Goal: Check status: Check status

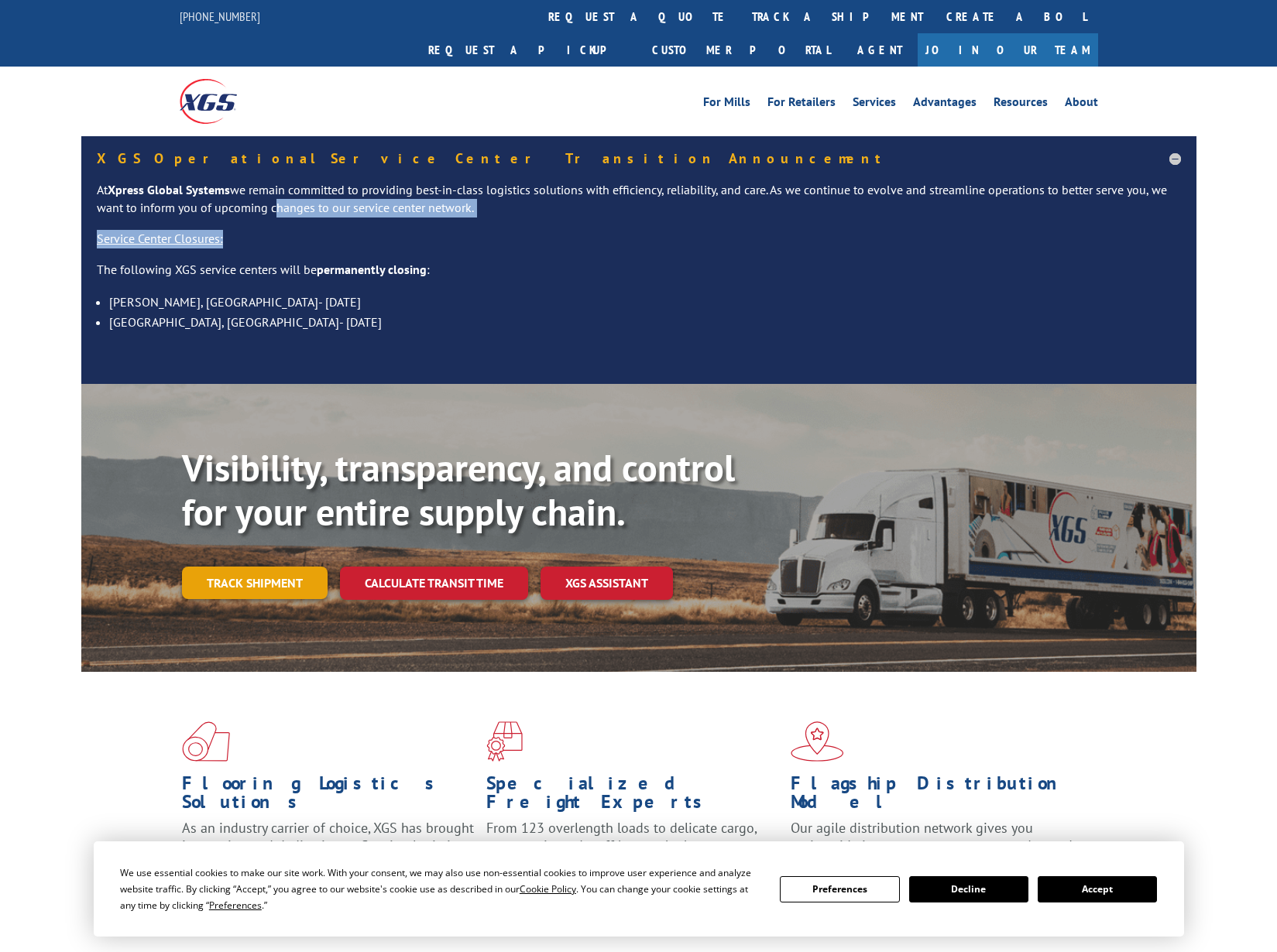
click at [267, 567] on link "Track shipment" at bounding box center [254, 583] width 145 height 32
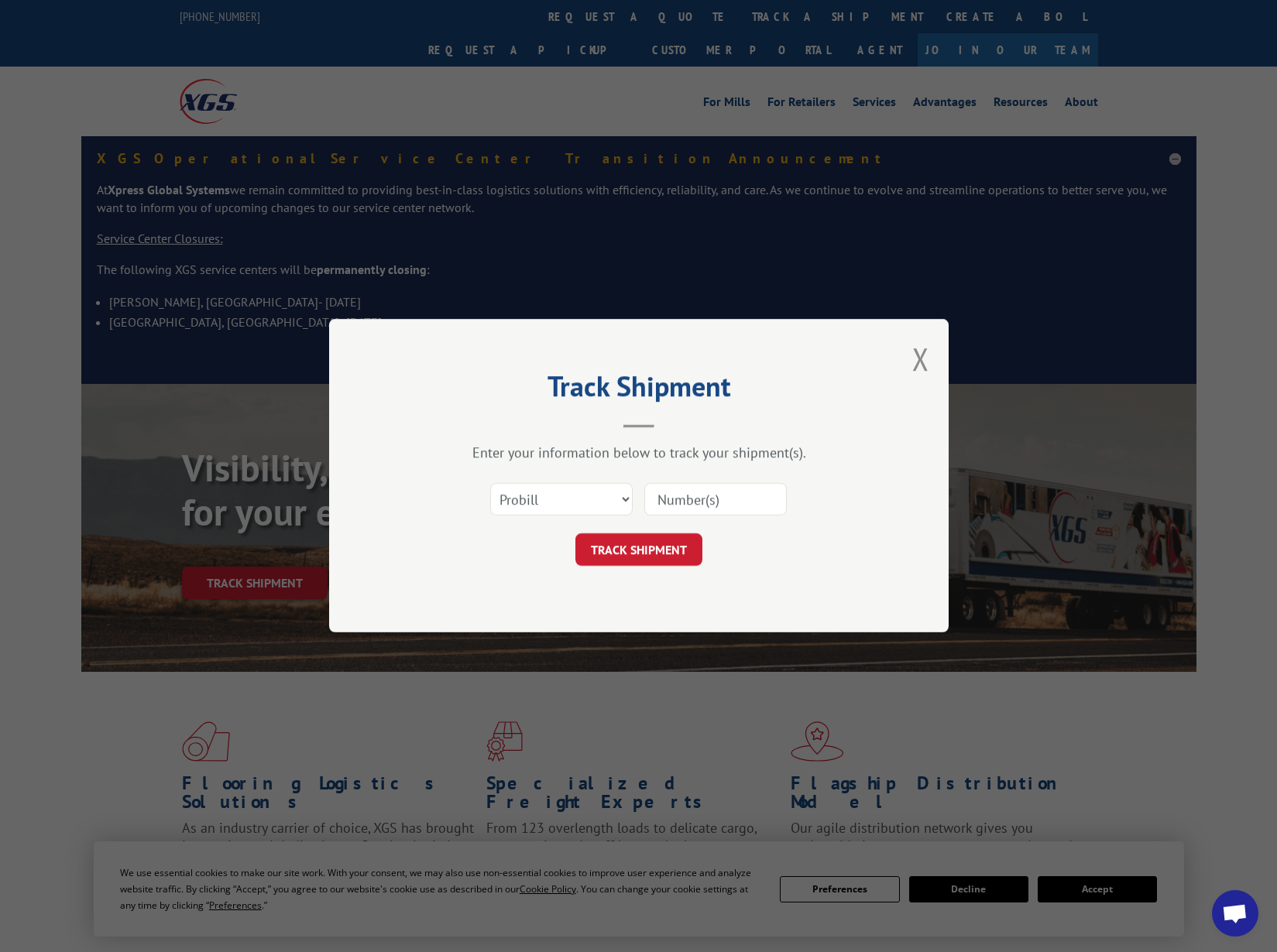
click at [732, 497] on input at bounding box center [716, 500] width 142 height 32
select select "bol"
drag, startPoint x: 548, startPoint y: 505, endPoint x: 704, endPoint y: 499, distance: 156.1
click at [700, 511] on div "Select category... Probill BOL PO" at bounding box center [638, 500] width 464 height 51
paste input "1699623959"
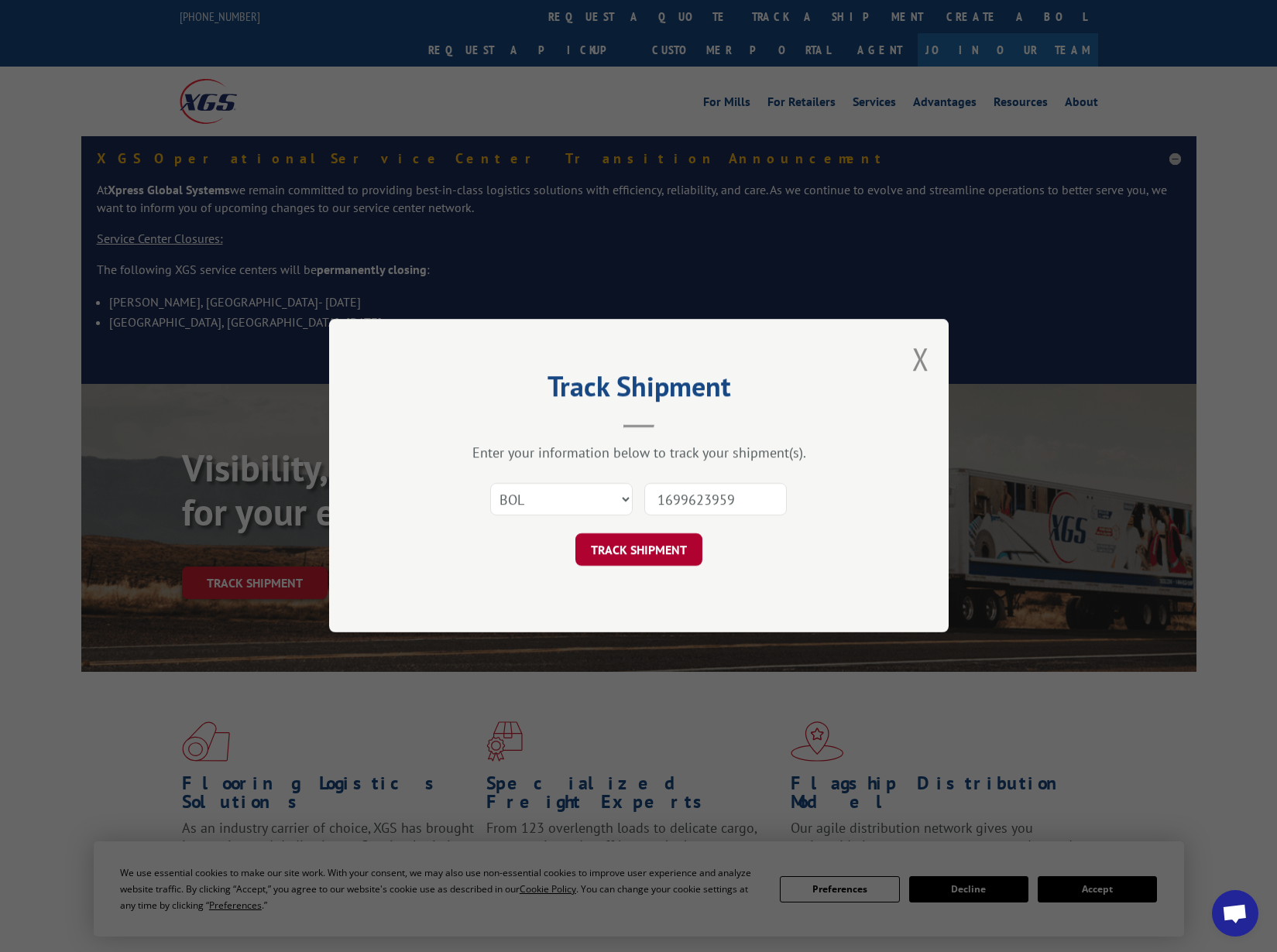
type input "1699623959"
click at [671, 545] on button "TRACK SHIPMENT" at bounding box center [639, 551] width 127 height 32
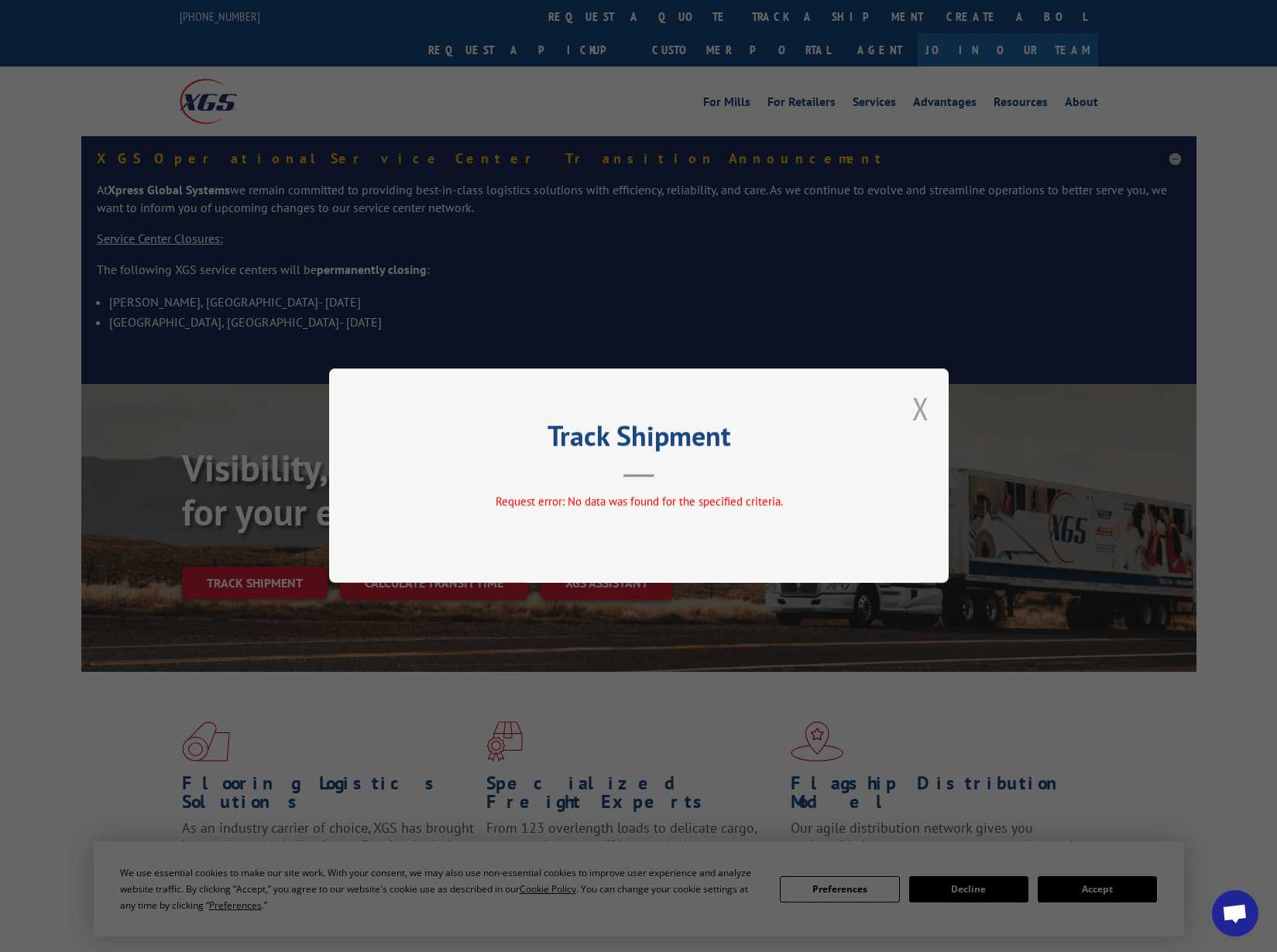
click at [920, 407] on button "Close modal" at bounding box center [921, 408] width 17 height 41
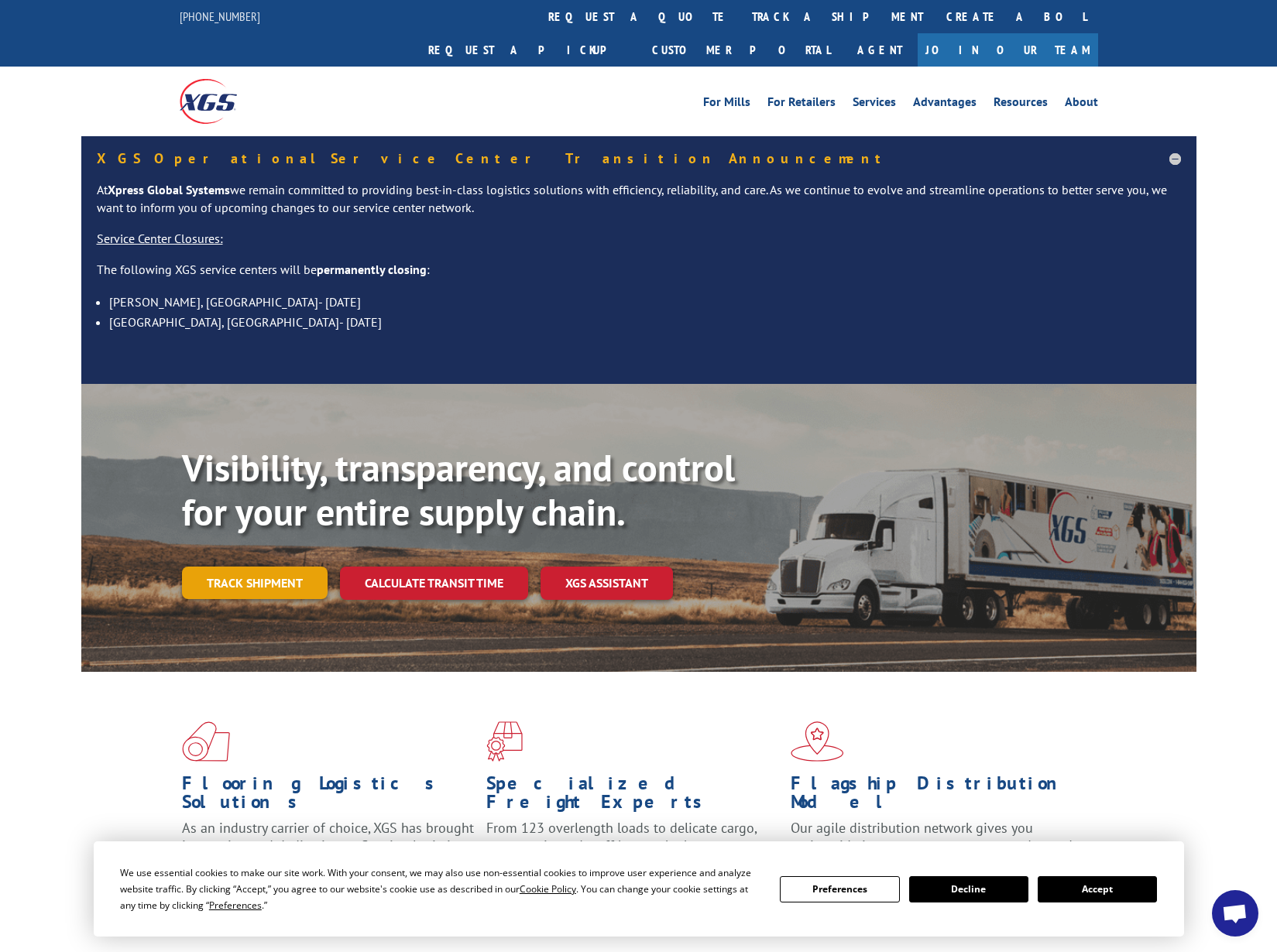
click at [300, 567] on link "Track shipment" at bounding box center [254, 583] width 145 height 32
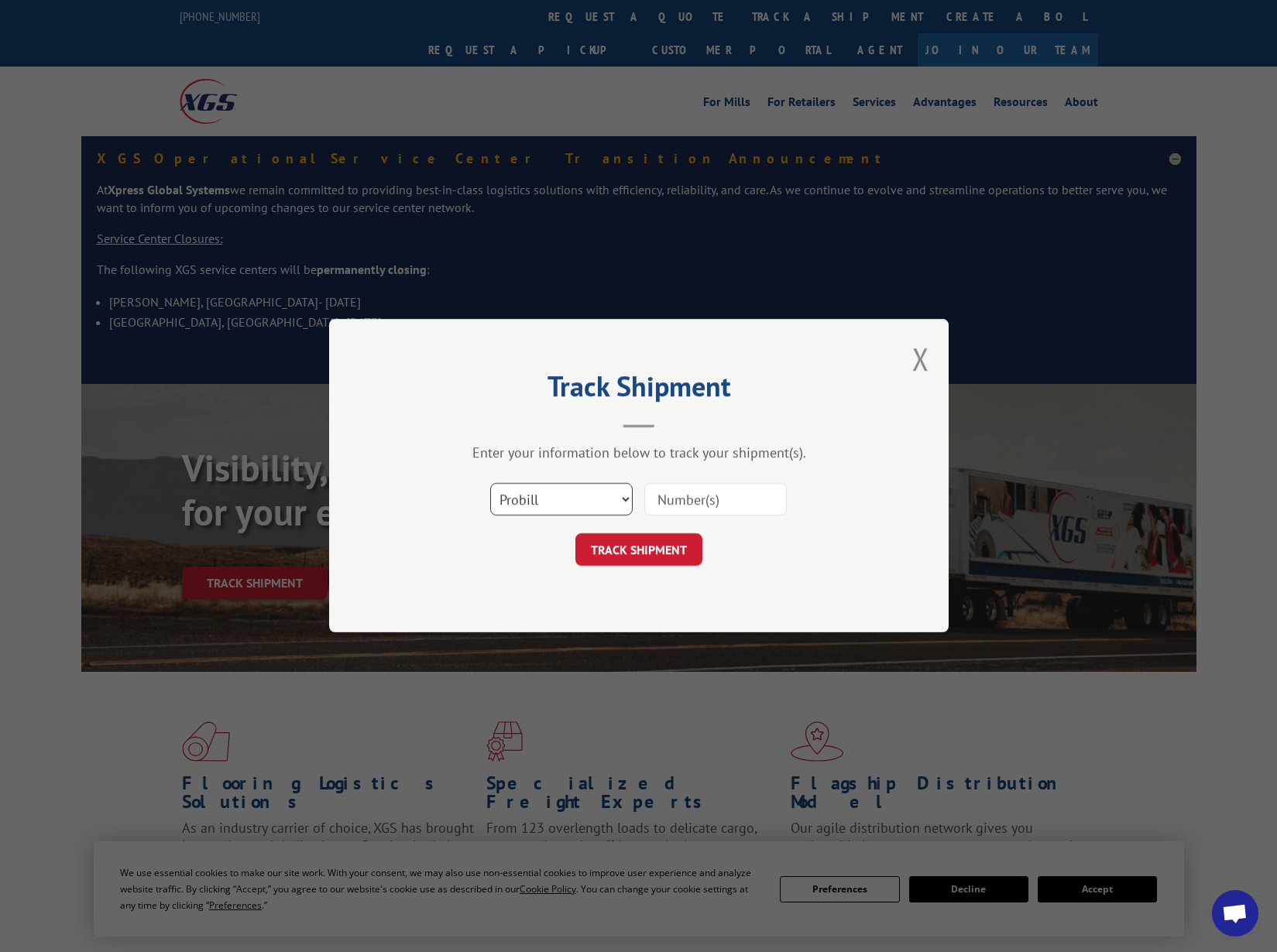
select select "bol"
click at [674, 497] on input at bounding box center [716, 500] width 142 height 32
paste input "1699623959"
type input "1699623959"
click at [667, 550] on button "TRACK SHIPMENT" at bounding box center [639, 551] width 127 height 32
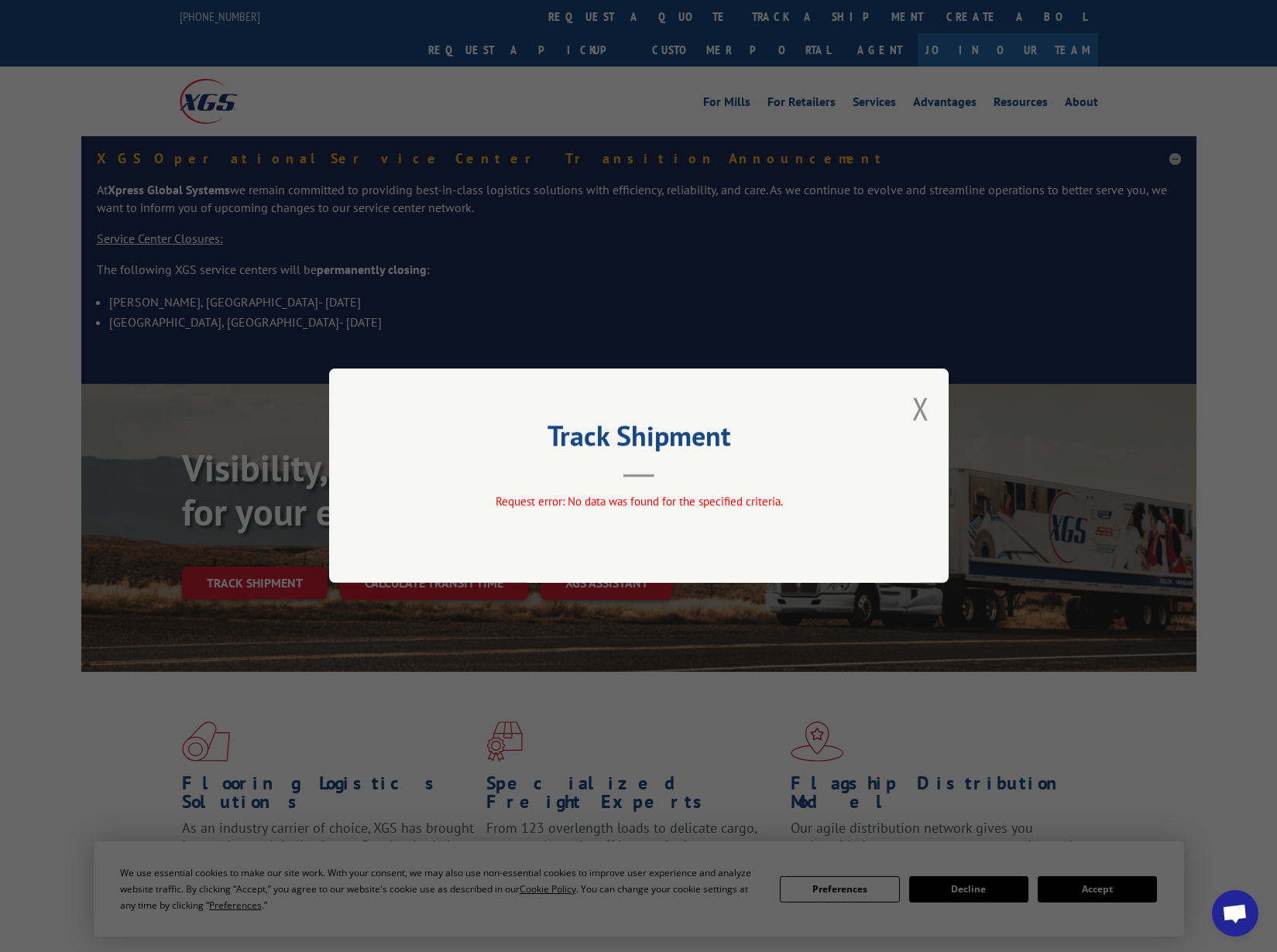
click at [922, 414] on button "Close modal" at bounding box center [921, 408] width 17 height 41
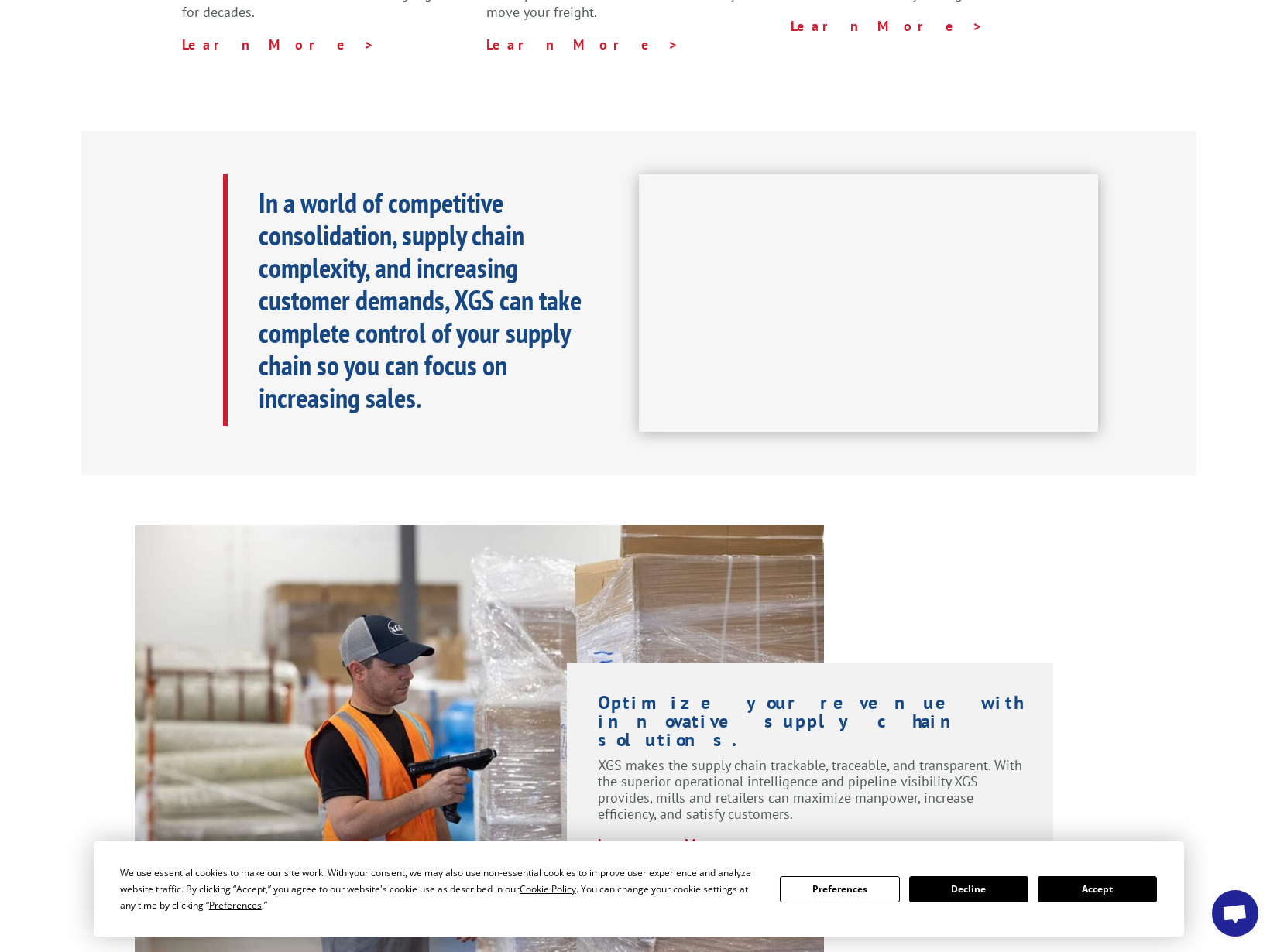
scroll to position [1183, 0]
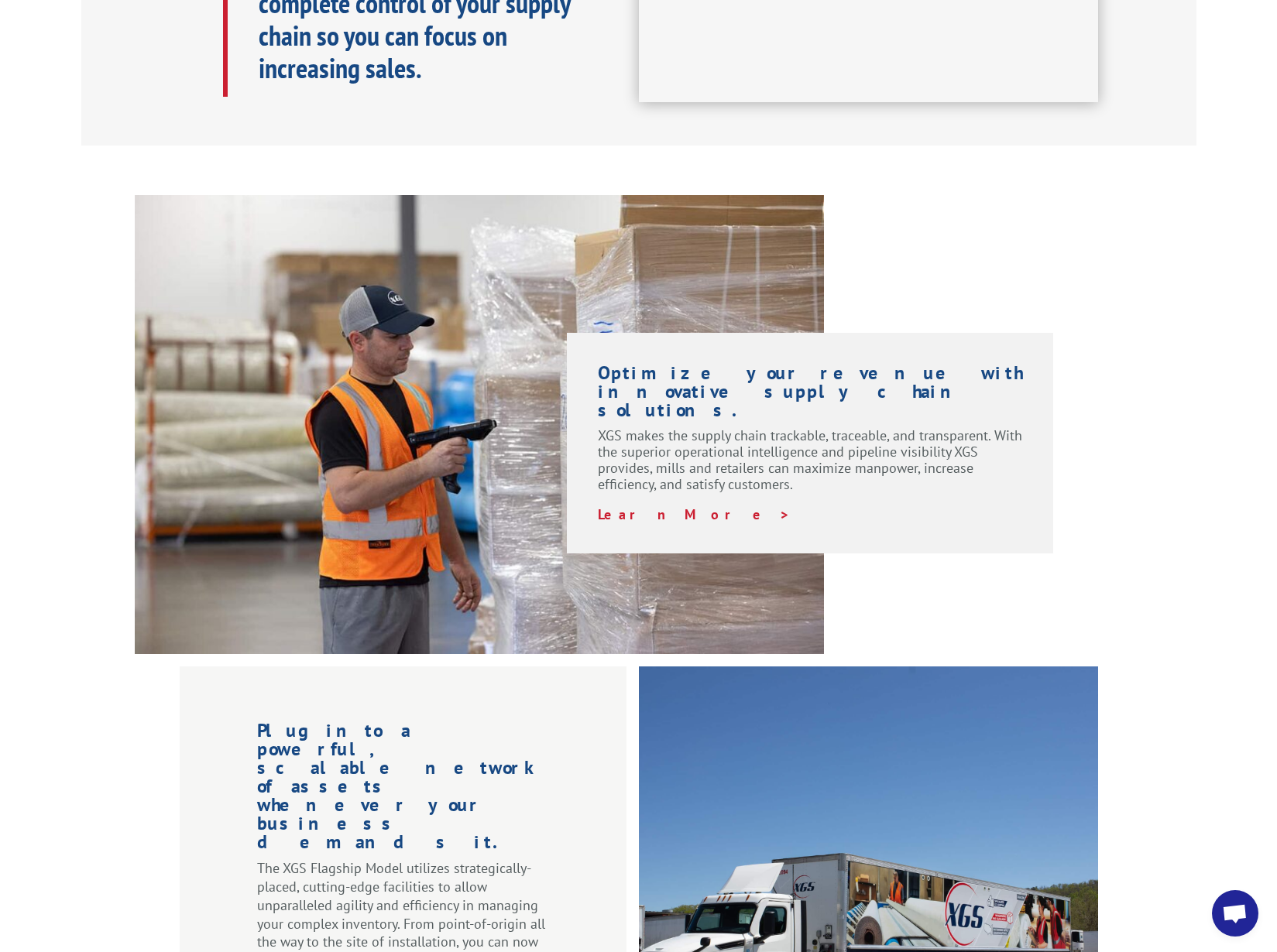
click at [995, 134] on div "XGS Operational Service Center Transition Announcement At Xpress Global Systems…" at bounding box center [638, 356] width 1277 height 2805
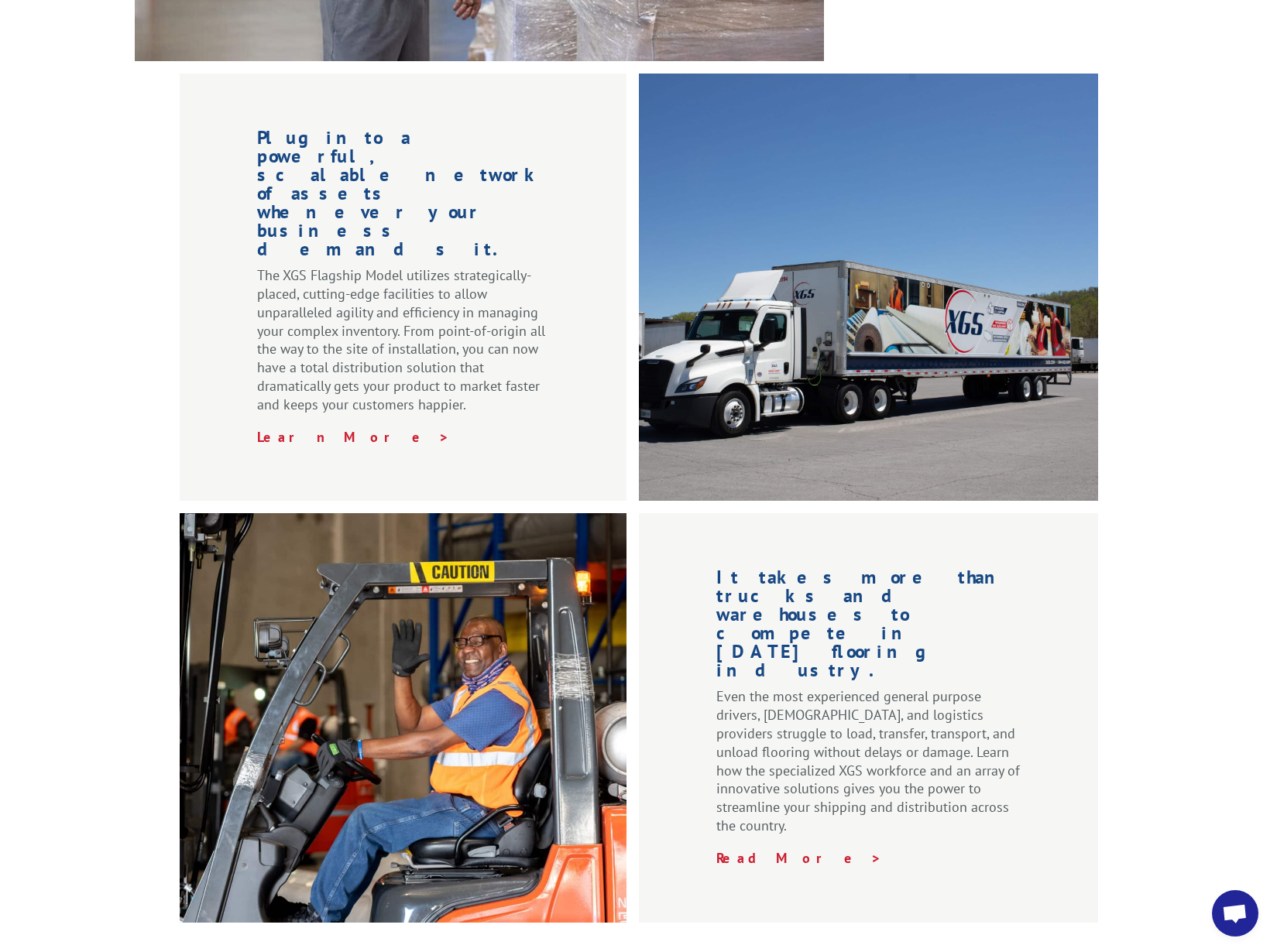
scroll to position [0, 0]
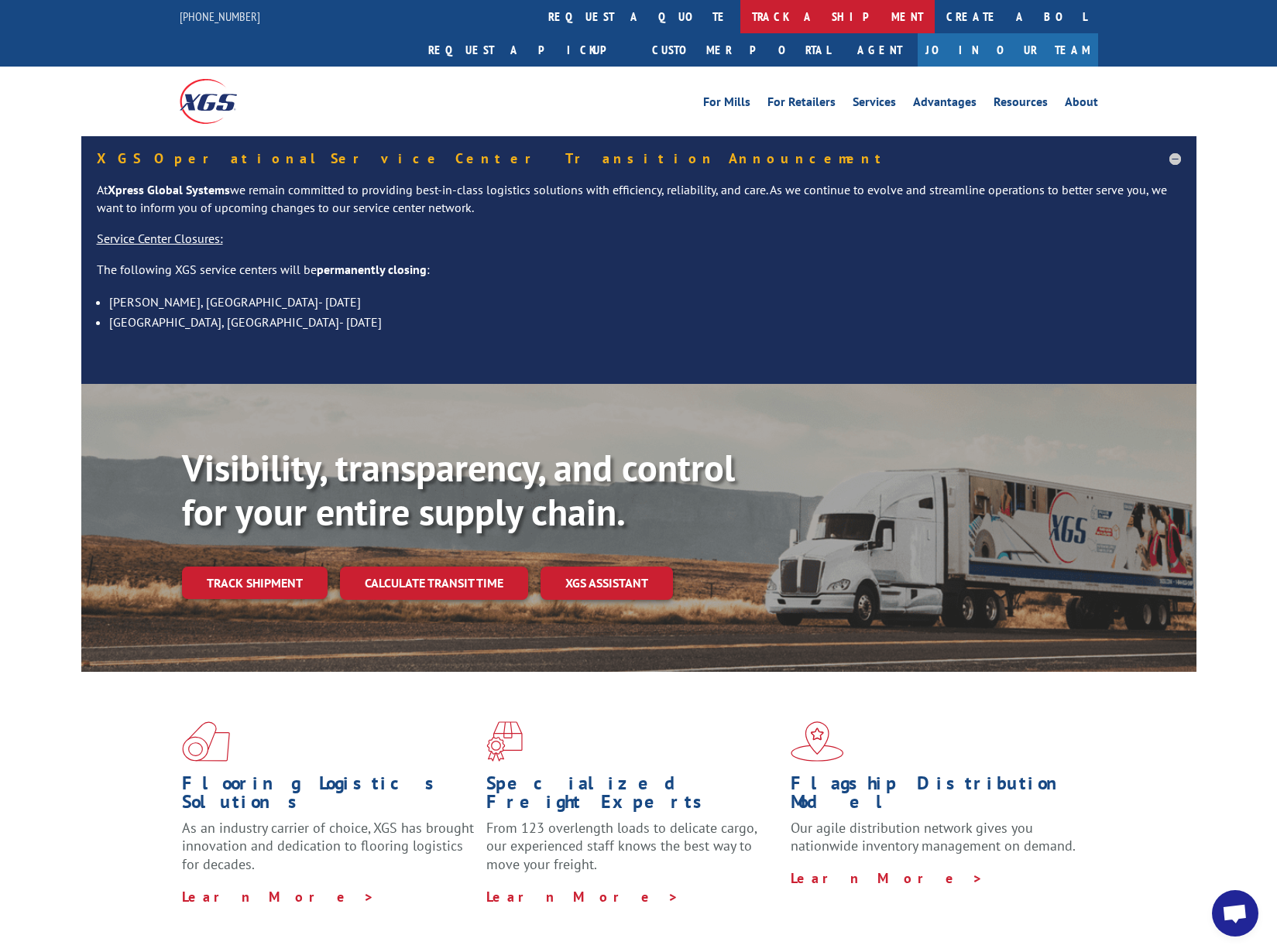
click at [741, 19] on link "track a shipment" at bounding box center [837, 16] width 195 height 33
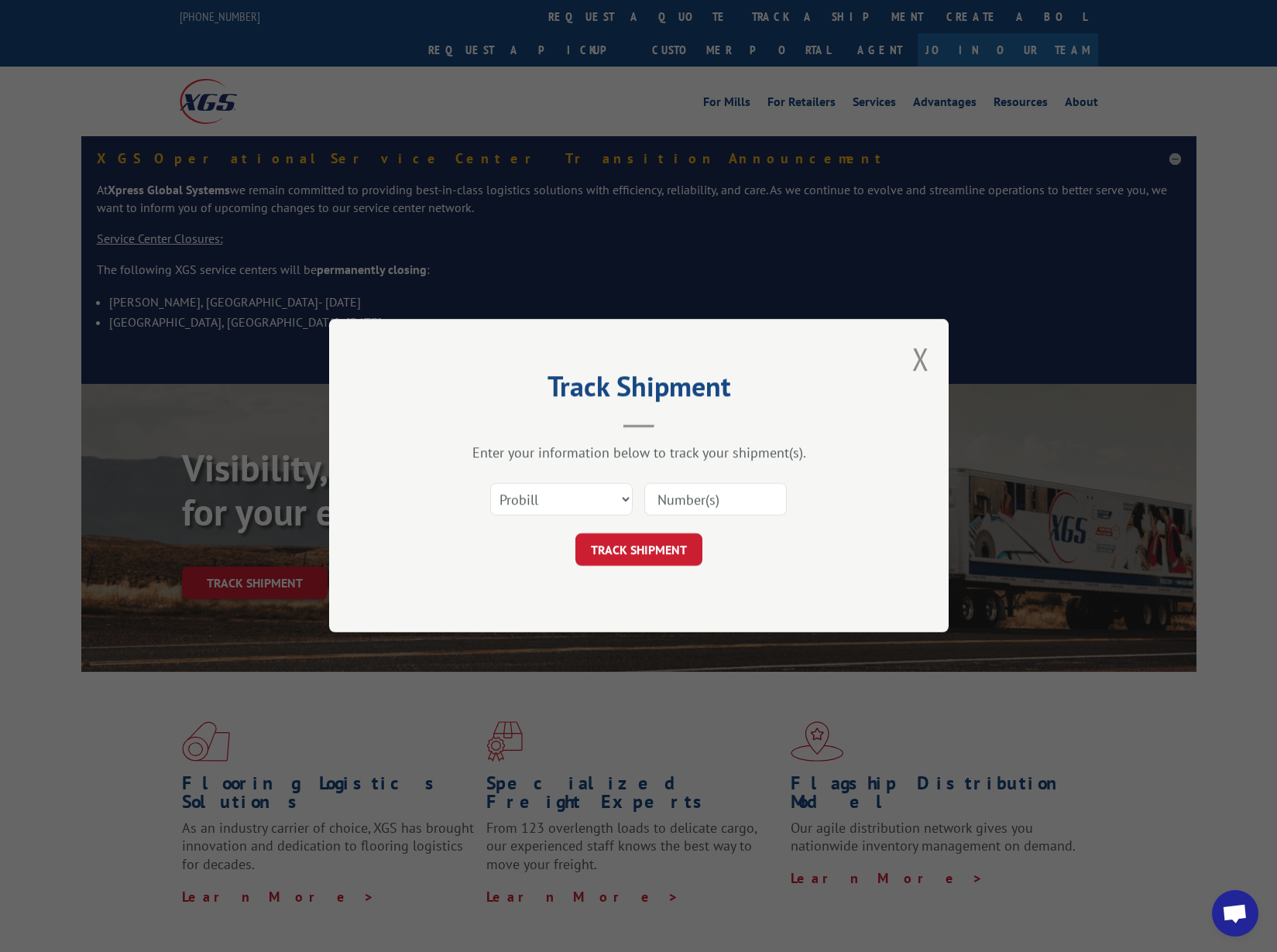
click at [572, 513] on div "Select category... Probill BOL PO" at bounding box center [561, 500] width 141 height 36
select select "po"
click at [728, 501] on input at bounding box center [716, 500] width 142 height 32
paste input "1699623959"
type input "1699623959"
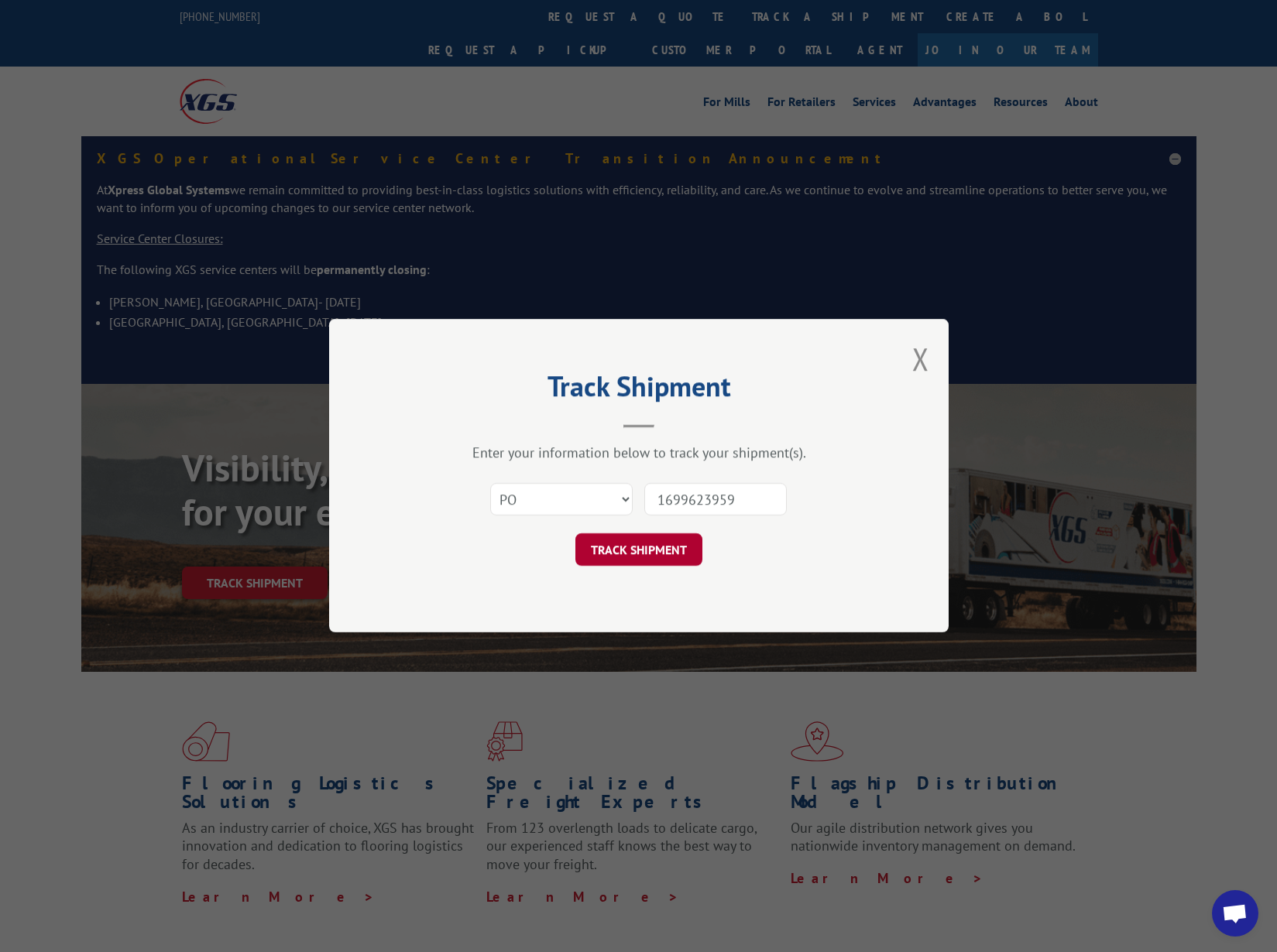
click at [679, 543] on button "TRACK SHIPMENT" at bounding box center [639, 551] width 127 height 32
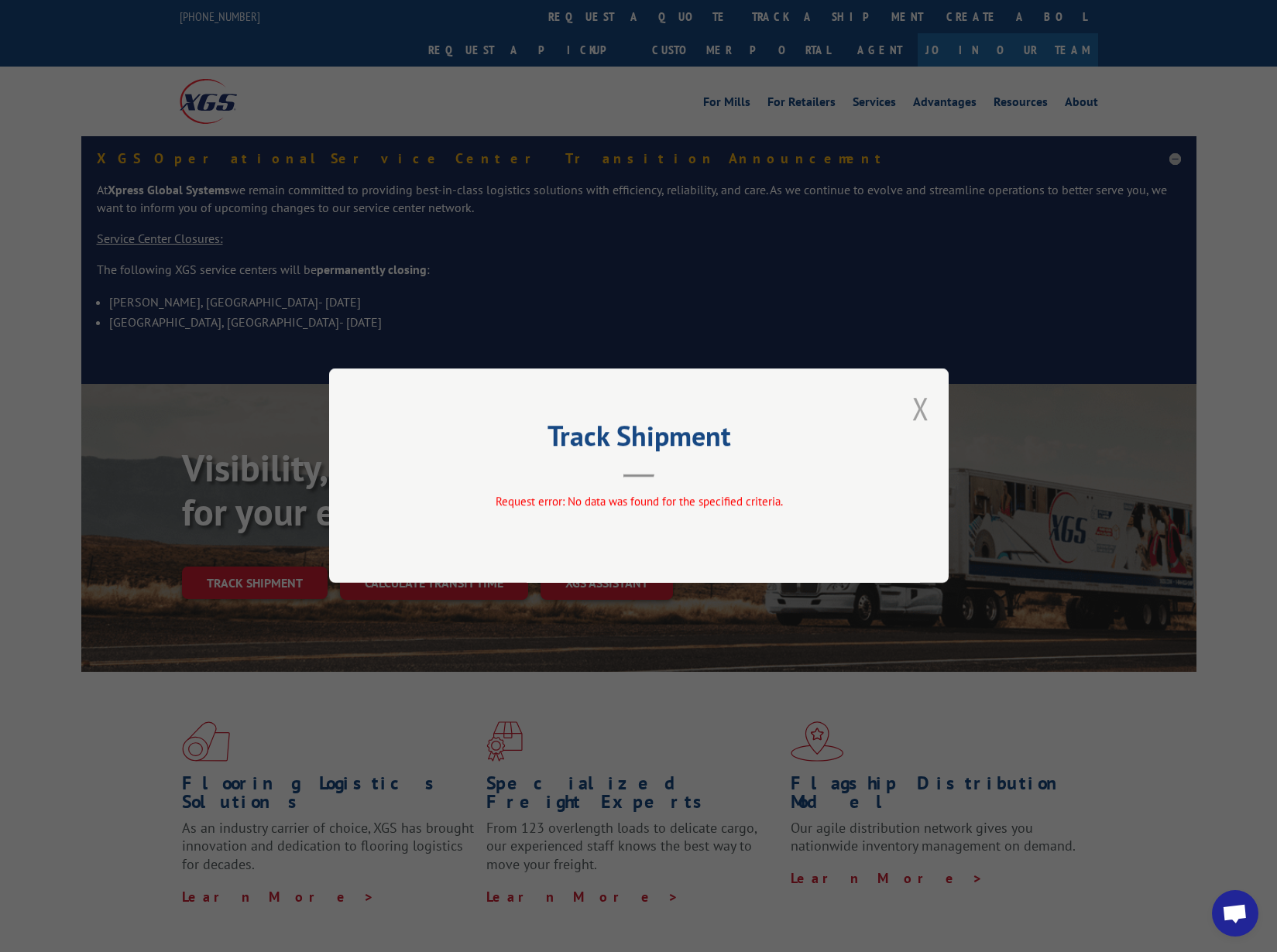
click at [919, 407] on button "Close modal" at bounding box center [921, 408] width 17 height 41
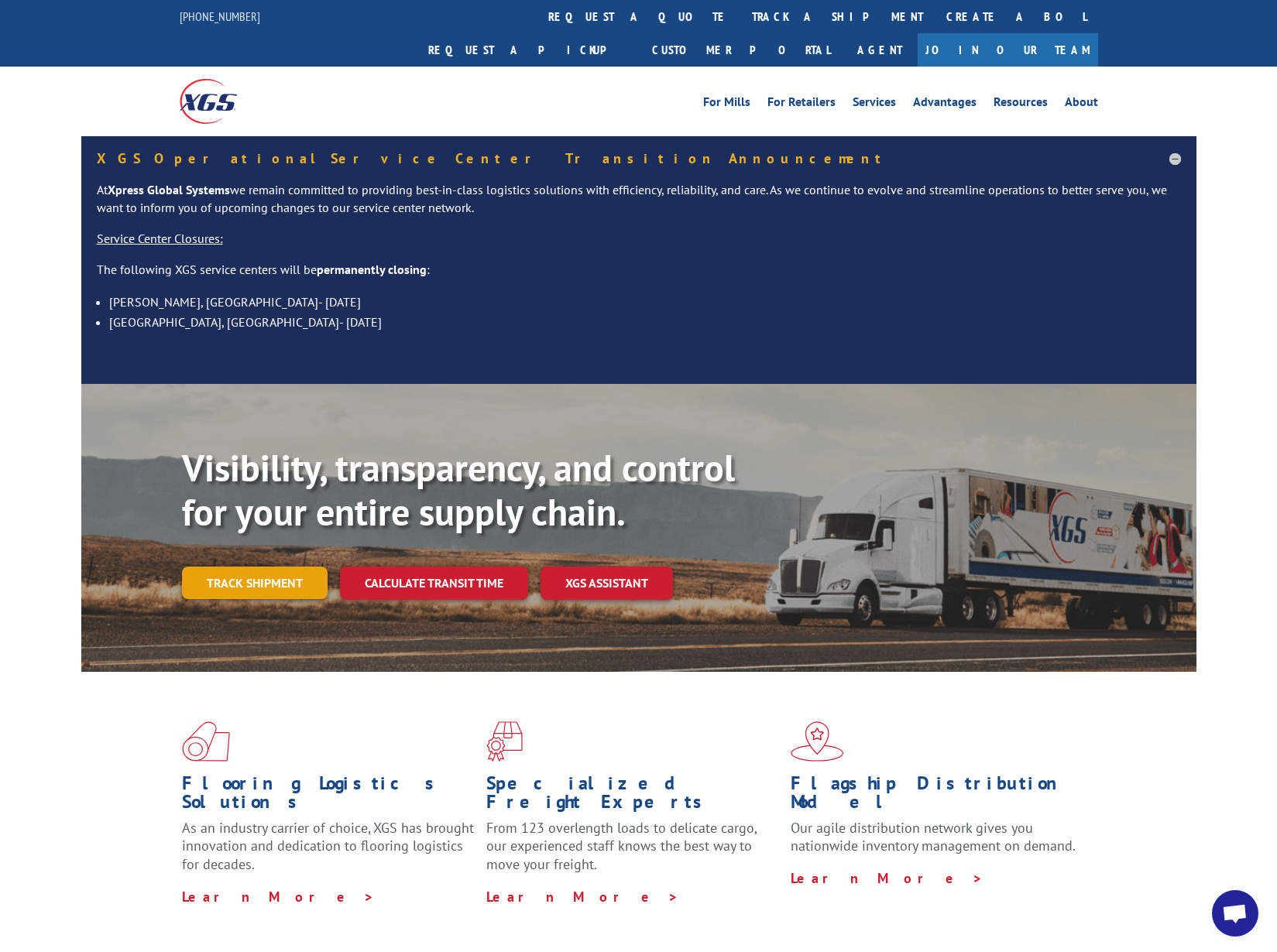
click at [286, 567] on link "Track shipment" at bounding box center [254, 583] width 145 height 32
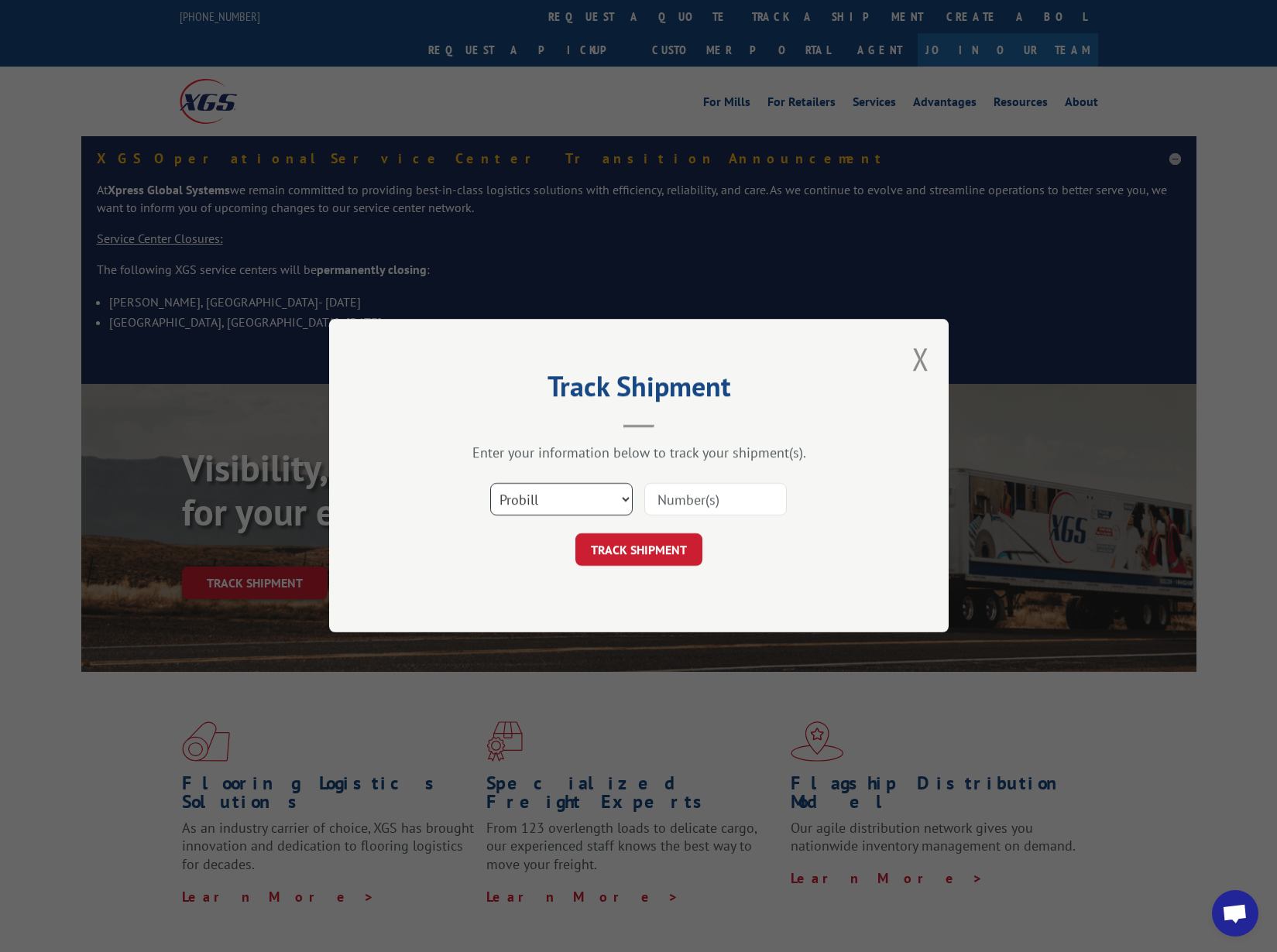
select select "bol"
click at [717, 495] on input at bounding box center [716, 500] width 142 height 32
paste input "1699623959"
type input "1699623959"
click at [661, 556] on button "TRACK SHIPMENT" at bounding box center [639, 551] width 127 height 32
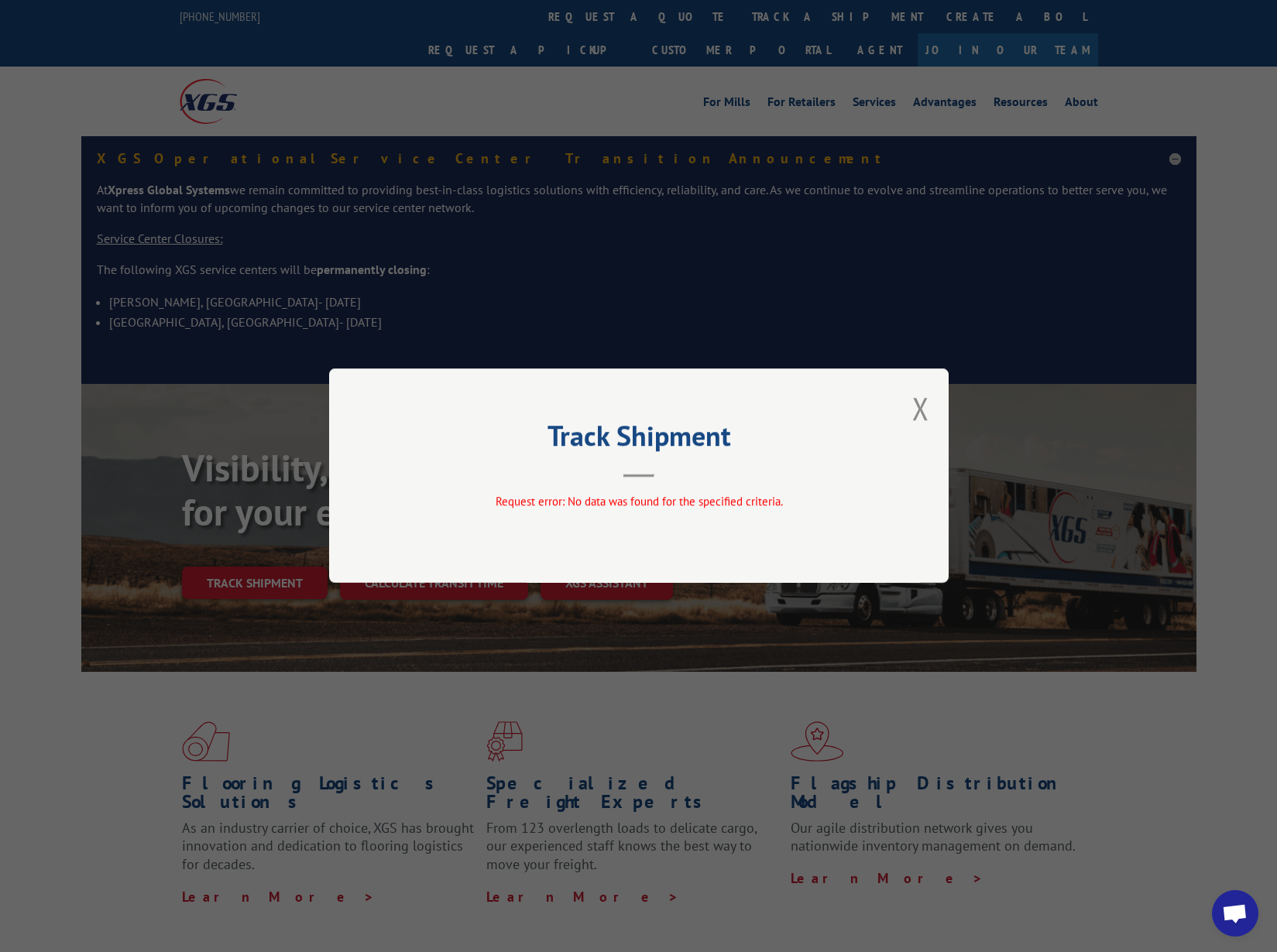
click at [930, 401] on div "Track Shipment Request error: No data was found for the specified criteria." at bounding box center [639, 476] width 620 height 215
click at [939, 407] on div "Track Shipment Request error: No data was found for the specified criteria." at bounding box center [639, 476] width 620 height 215
click at [923, 416] on button "Close modal" at bounding box center [921, 408] width 17 height 41
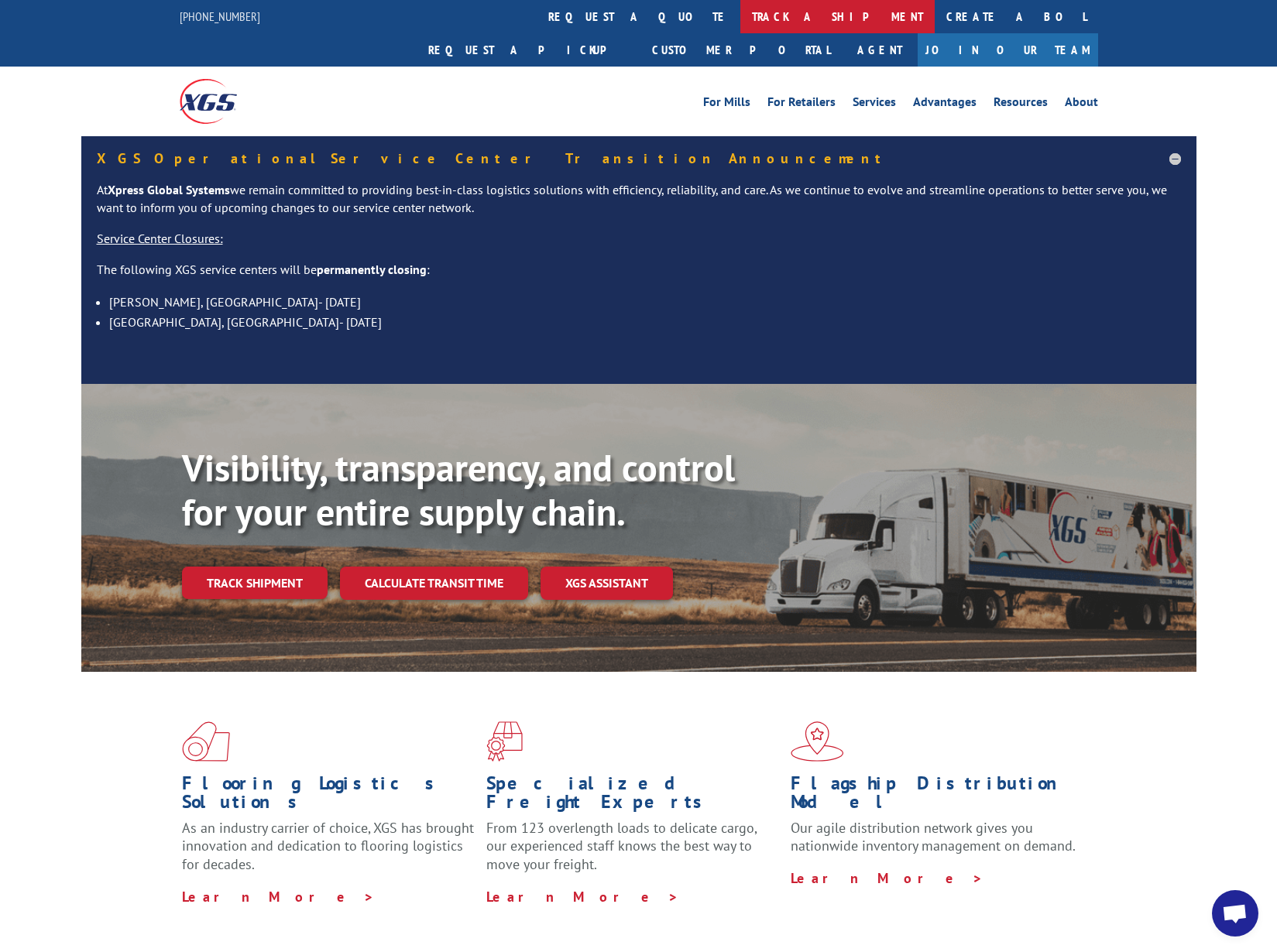
click at [741, 8] on link "track a shipment" at bounding box center [837, 16] width 195 height 33
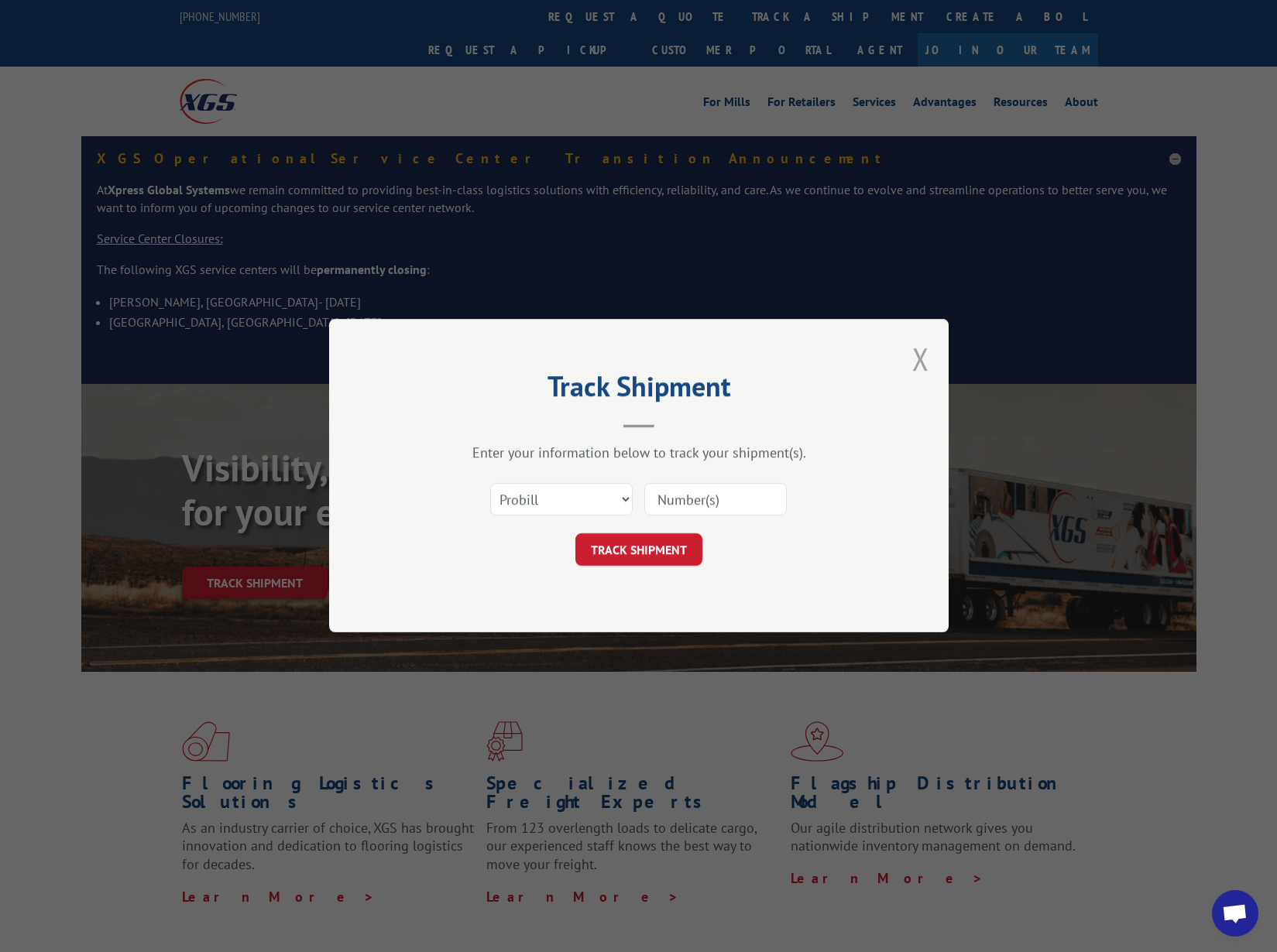
click at [923, 353] on button "Close modal" at bounding box center [921, 358] width 17 height 41
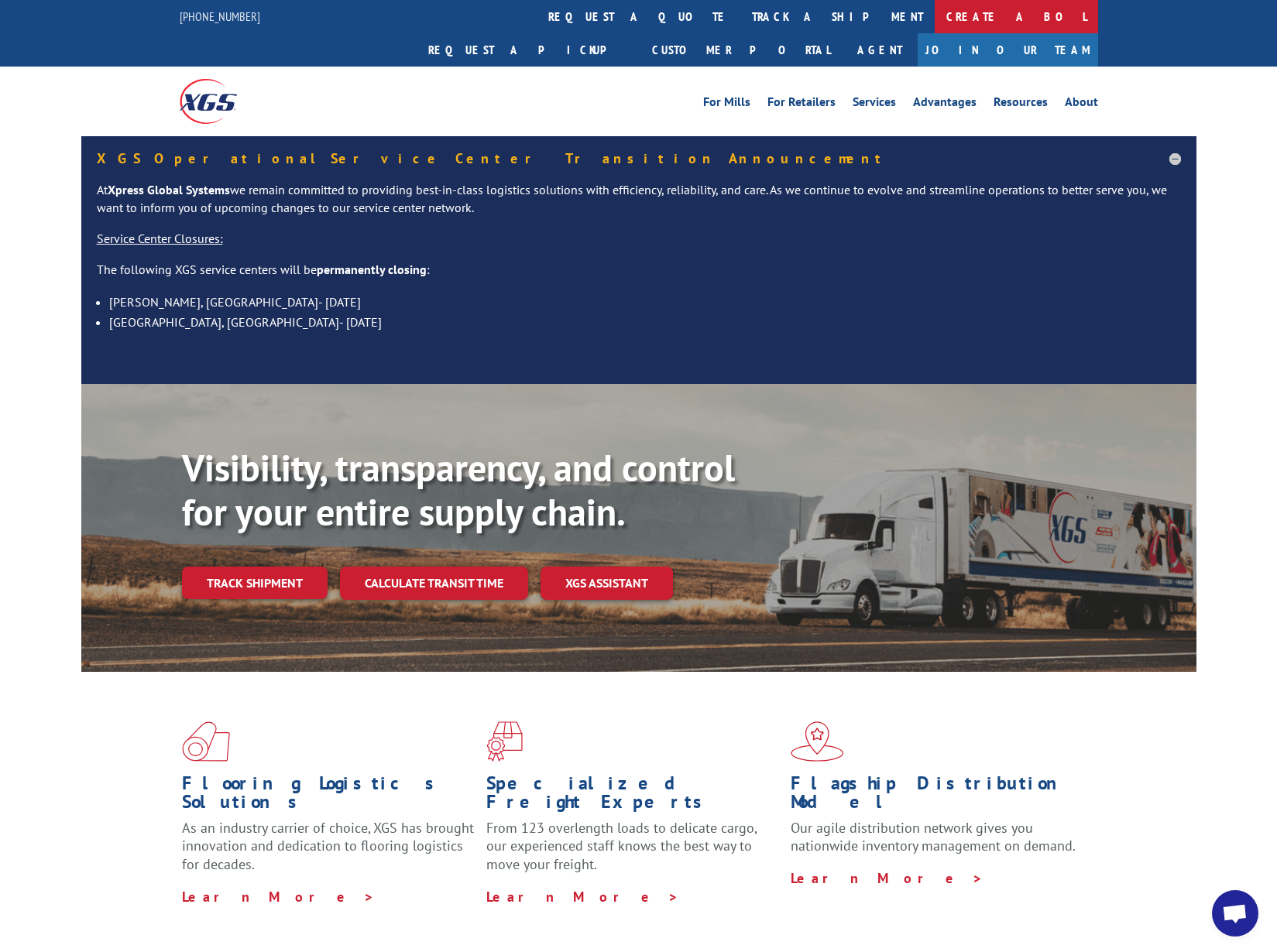
click at [935, 23] on link "Create a BOL" at bounding box center [1017, 16] width 163 height 33
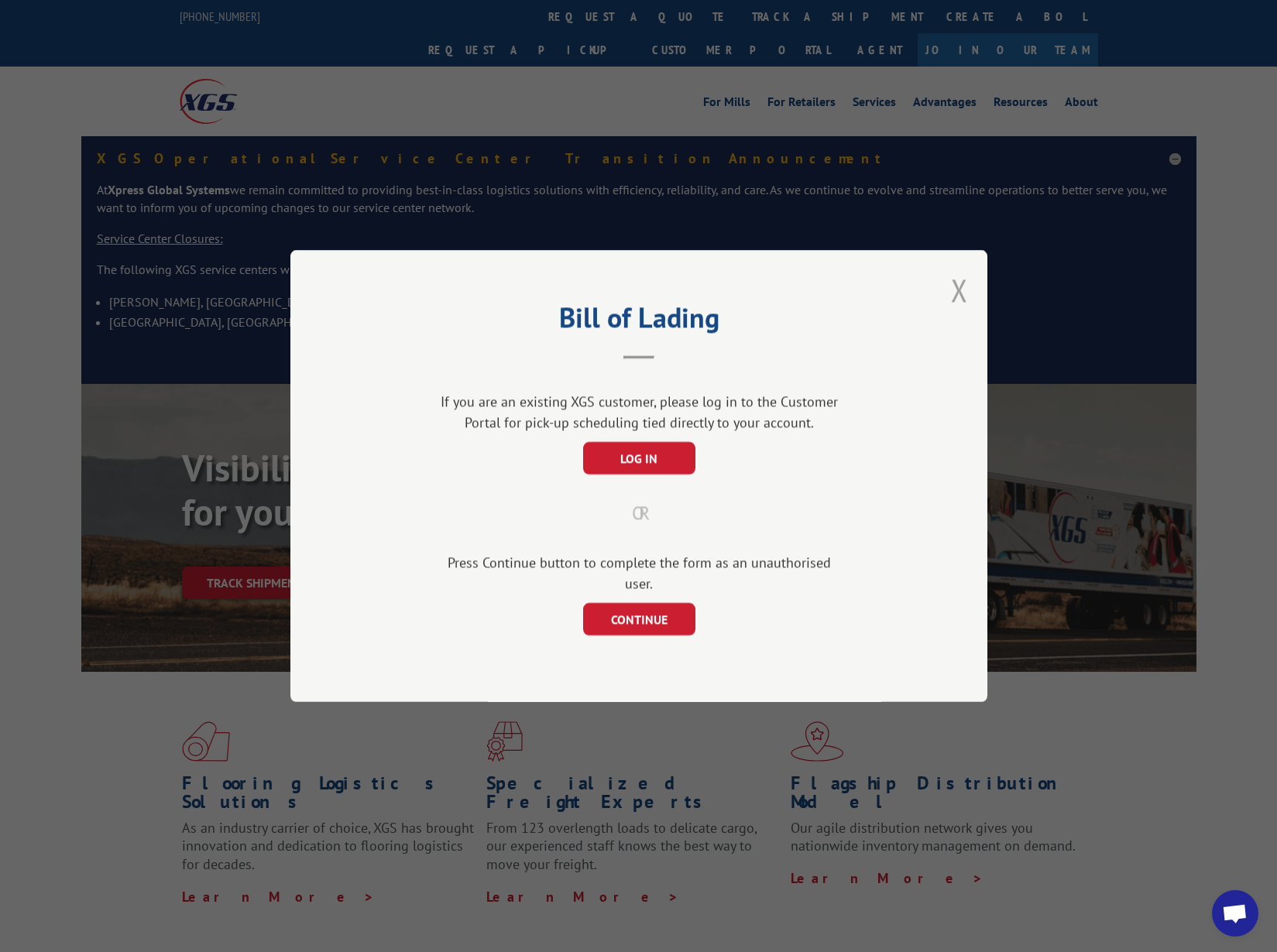
click at [959, 305] on button "Close modal" at bounding box center [960, 289] width 17 height 41
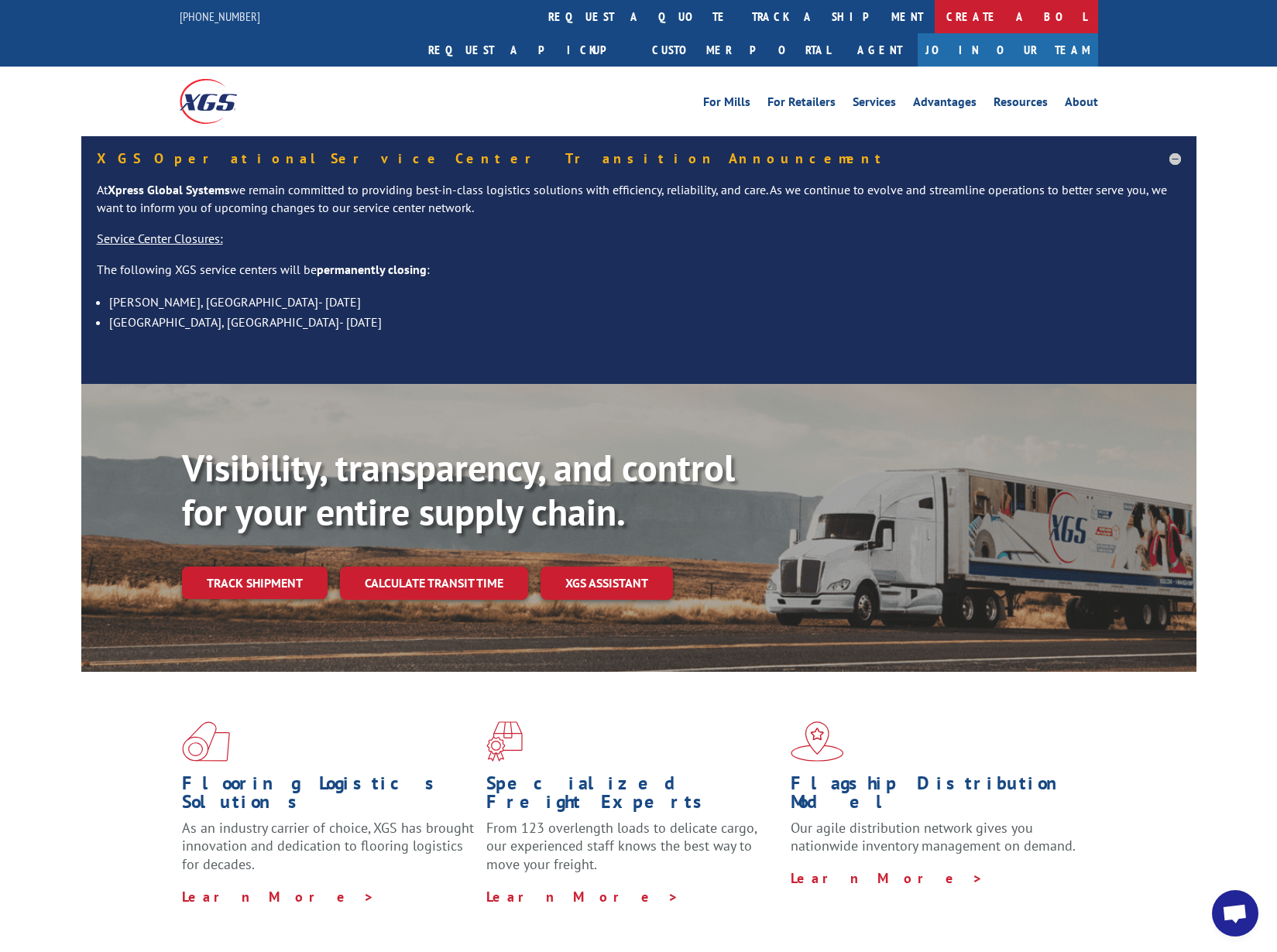
click at [935, 18] on link "Create a BOL" at bounding box center [1017, 16] width 163 height 33
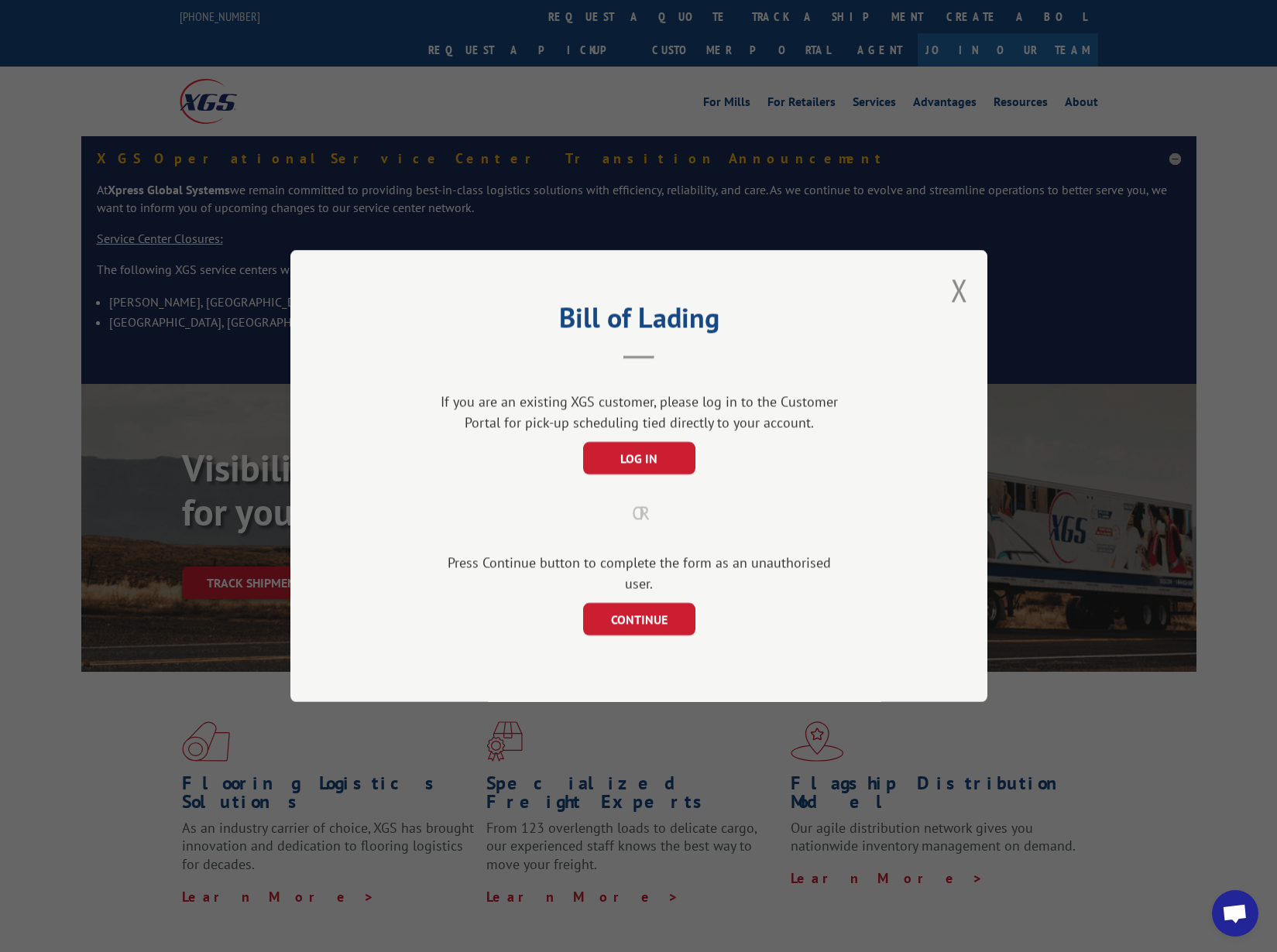
drag, startPoint x: 960, startPoint y: 305, endPoint x: 904, endPoint y: 240, distance: 85.8
click at [960, 305] on button "Close modal" at bounding box center [960, 289] width 17 height 41
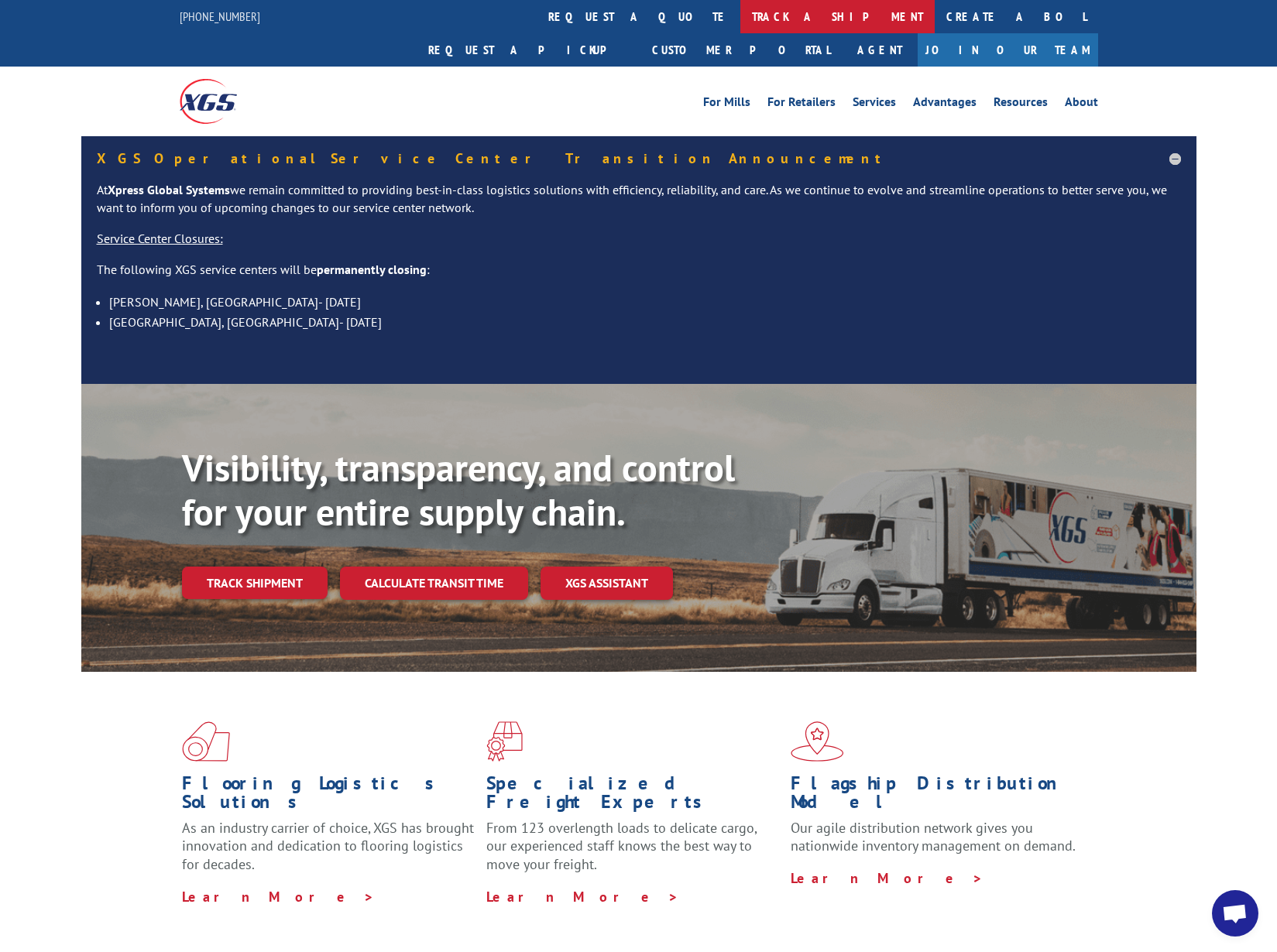
click at [741, 14] on link "track a shipment" at bounding box center [837, 16] width 195 height 33
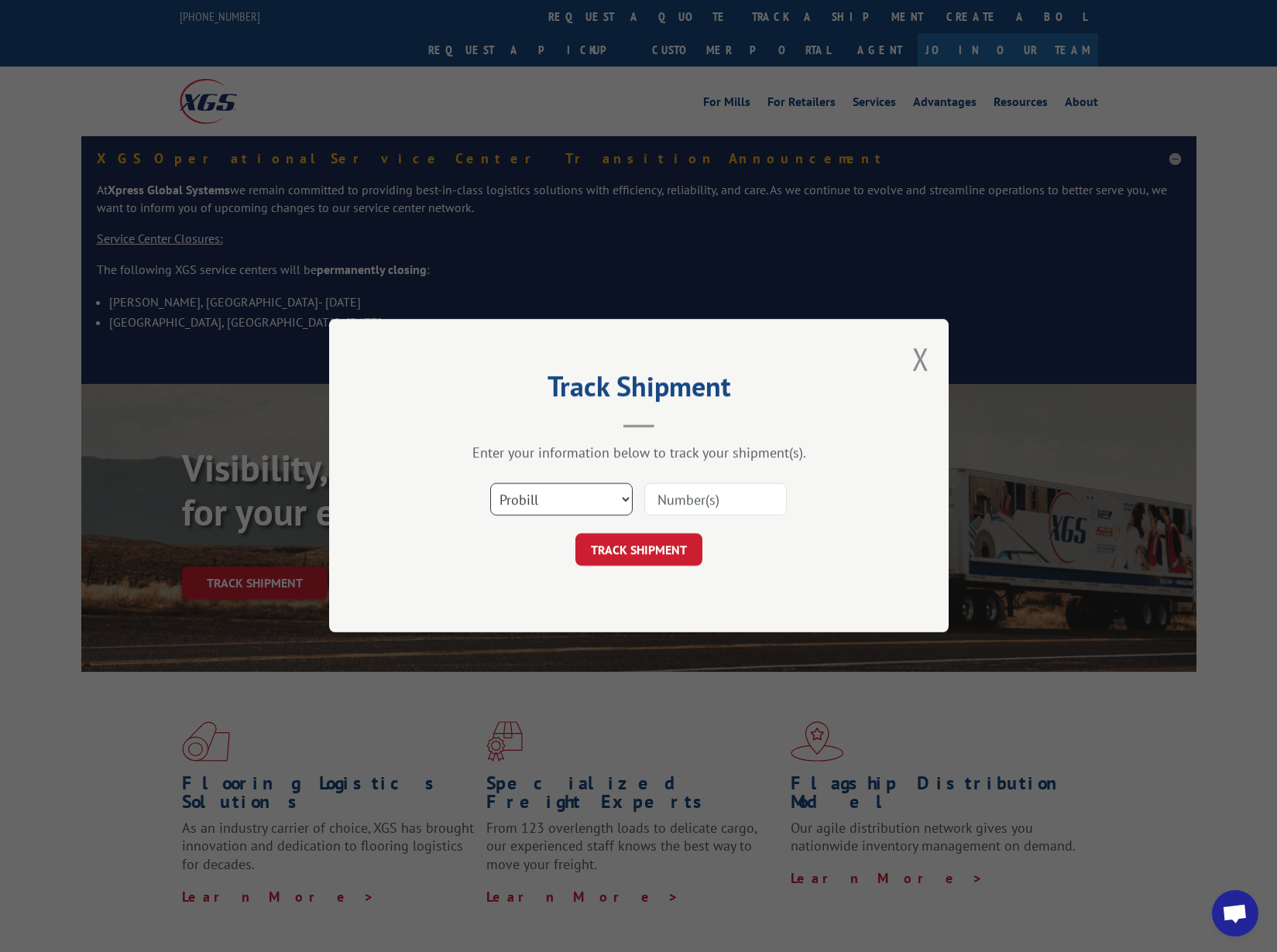
select select "bol"
click at [718, 497] on input at bounding box center [716, 500] width 142 height 32
paste input "1699623959"
type input "1699623959"
click at [658, 499] on input "1699623959" at bounding box center [716, 500] width 142 height 32
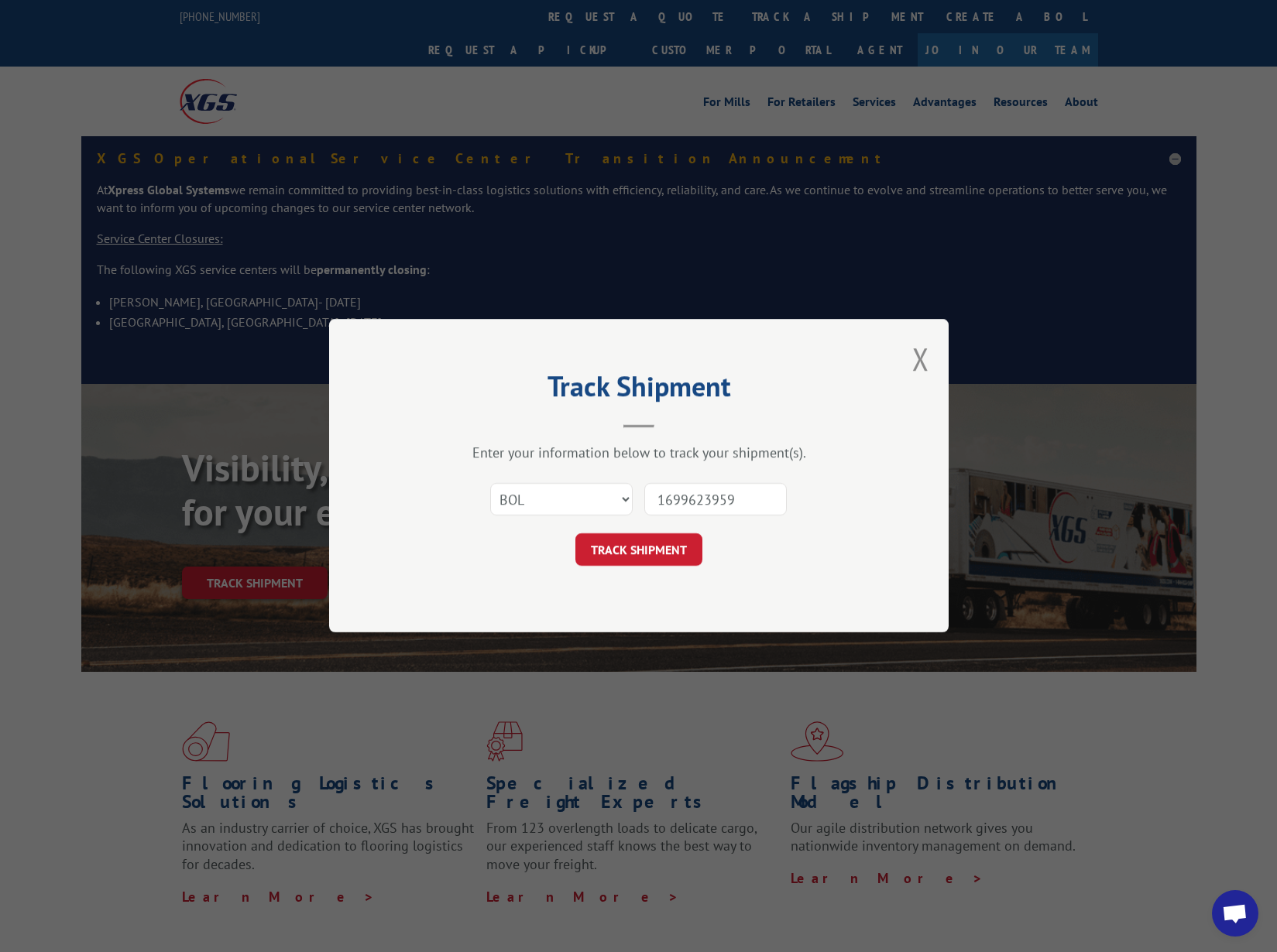
click at [638, 550] on button "TRACK SHIPMENT" at bounding box center [639, 551] width 127 height 32
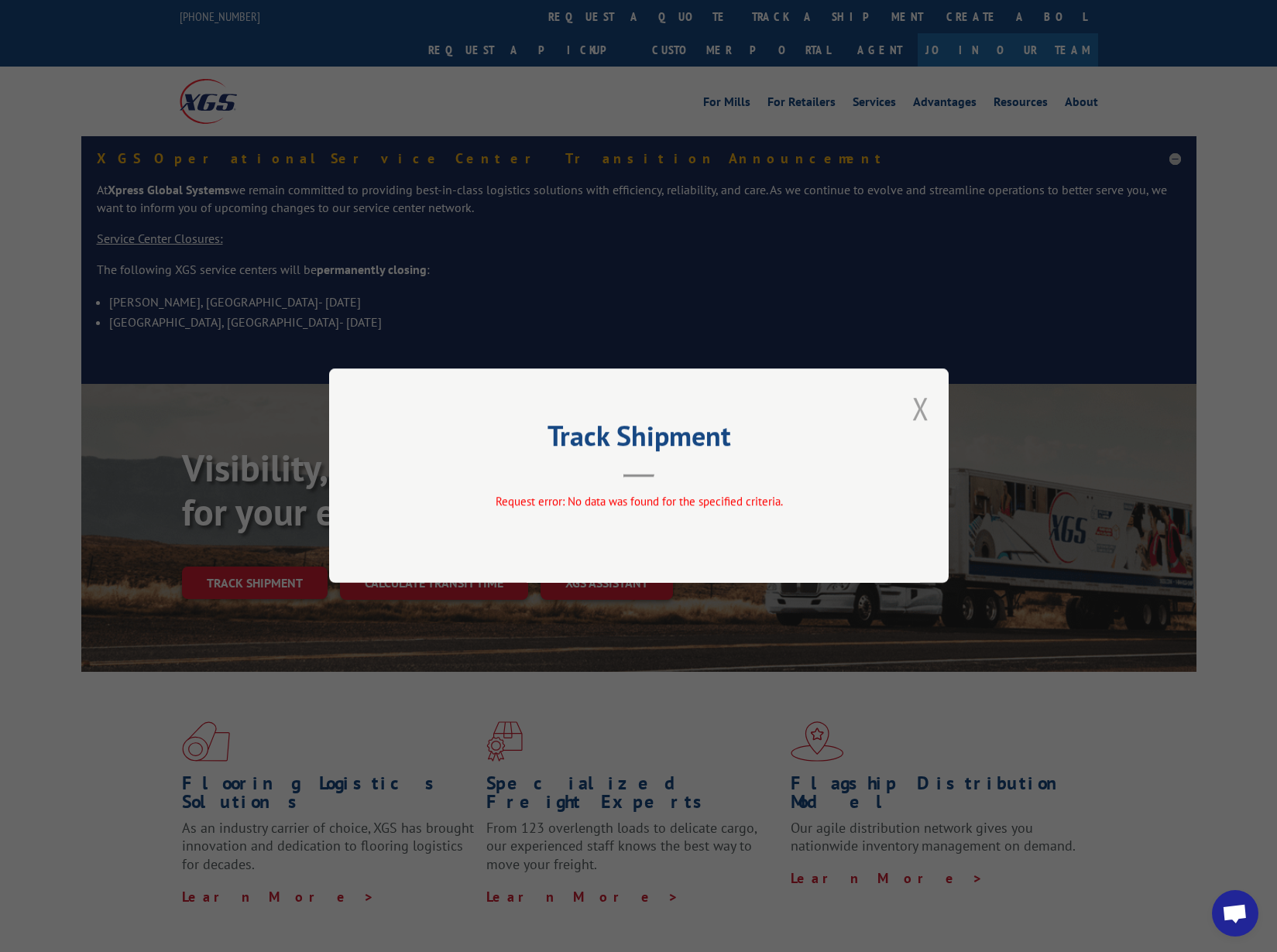
click at [923, 412] on button "Close modal" at bounding box center [921, 408] width 17 height 41
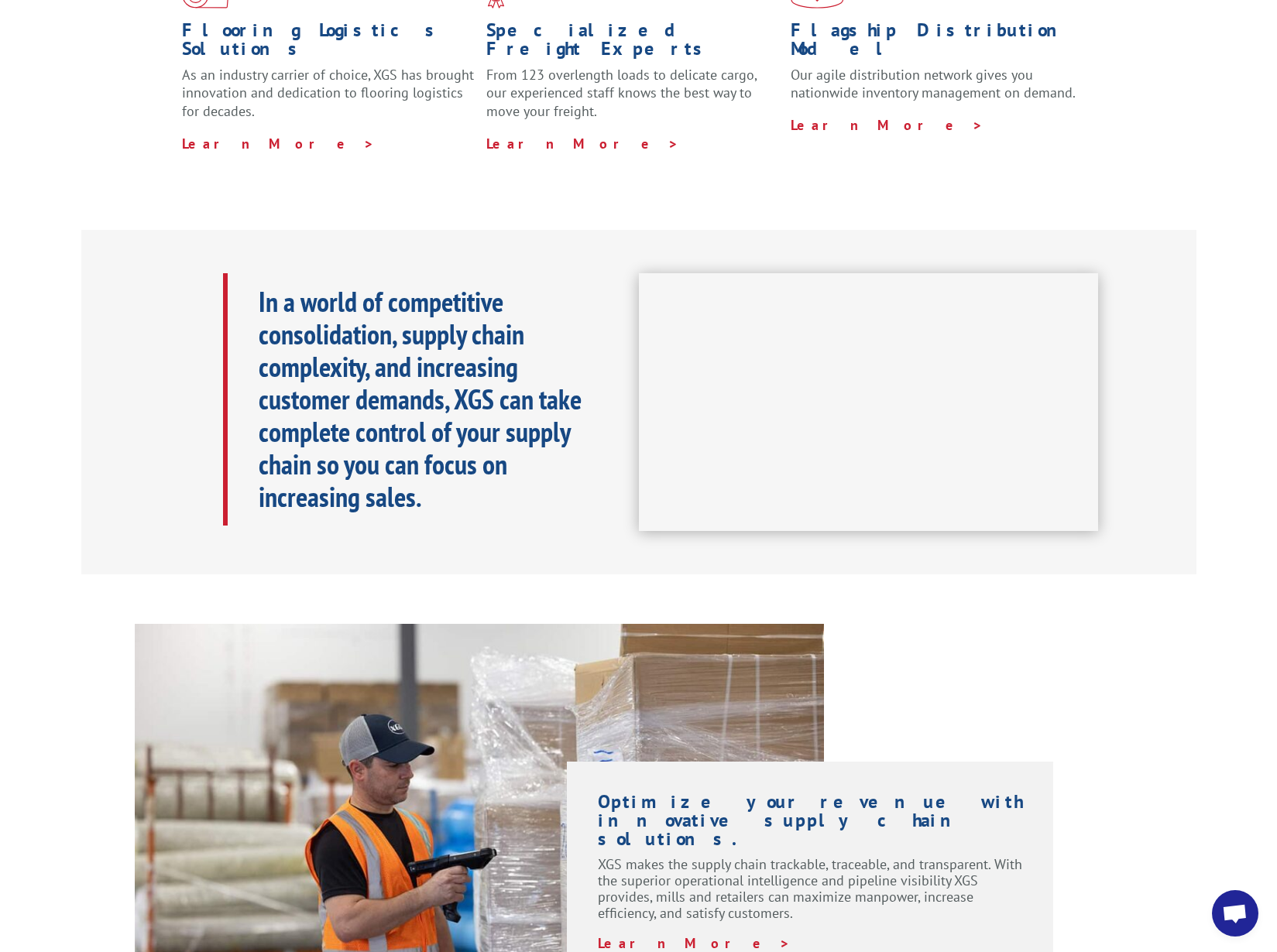
scroll to position [2305, 0]
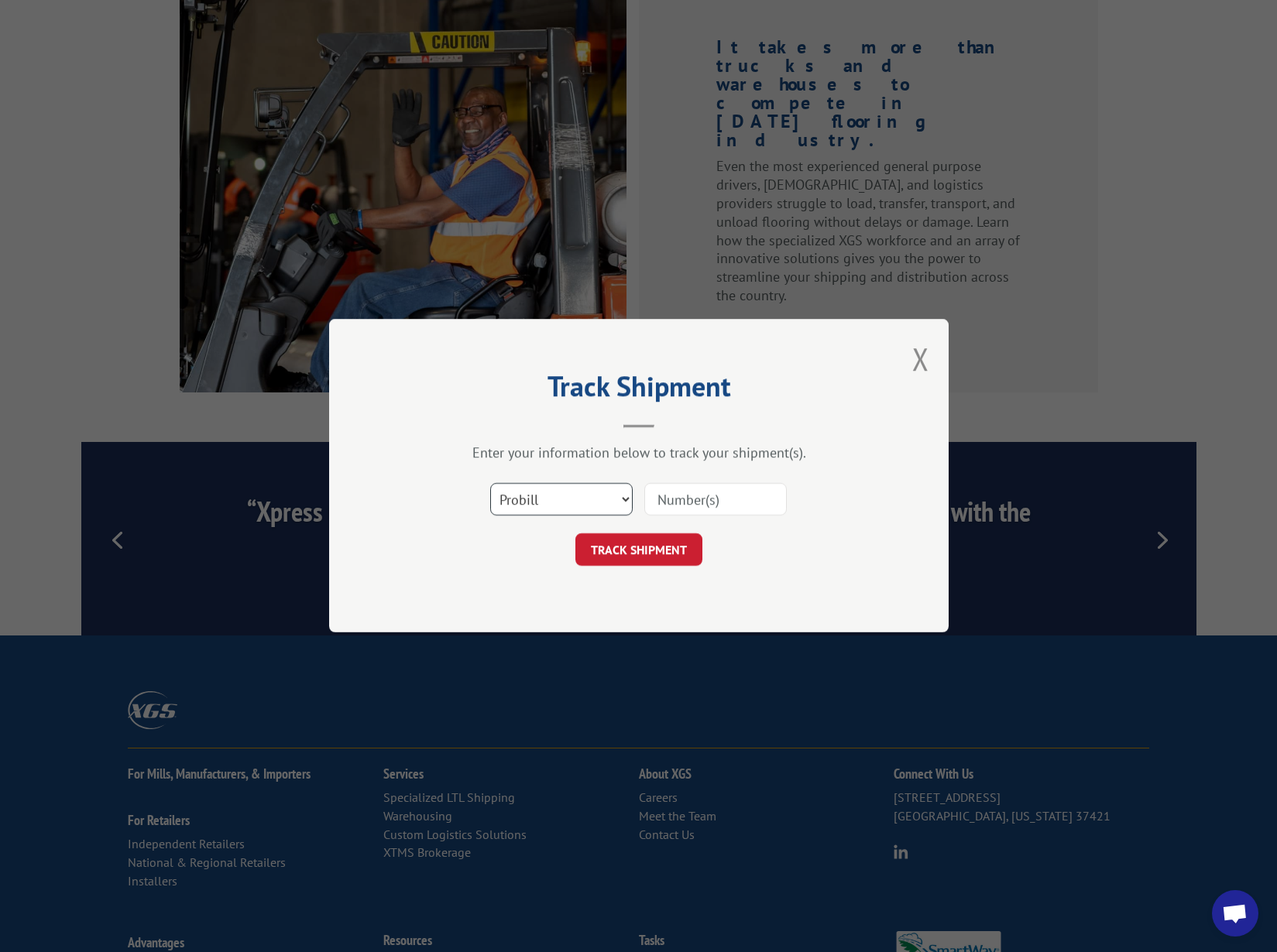
select select "bol"
click at [618, 547] on button "TRACK SHIPMENT" at bounding box center [639, 551] width 127 height 32
click at [930, 356] on div "Track Shipment Enter your information below to track your shipment(s). Select c…" at bounding box center [639, 476] width 620 height 313
click at [922, 356] on button "Close modal" at bounding box center [921, 358] width 17 height 41
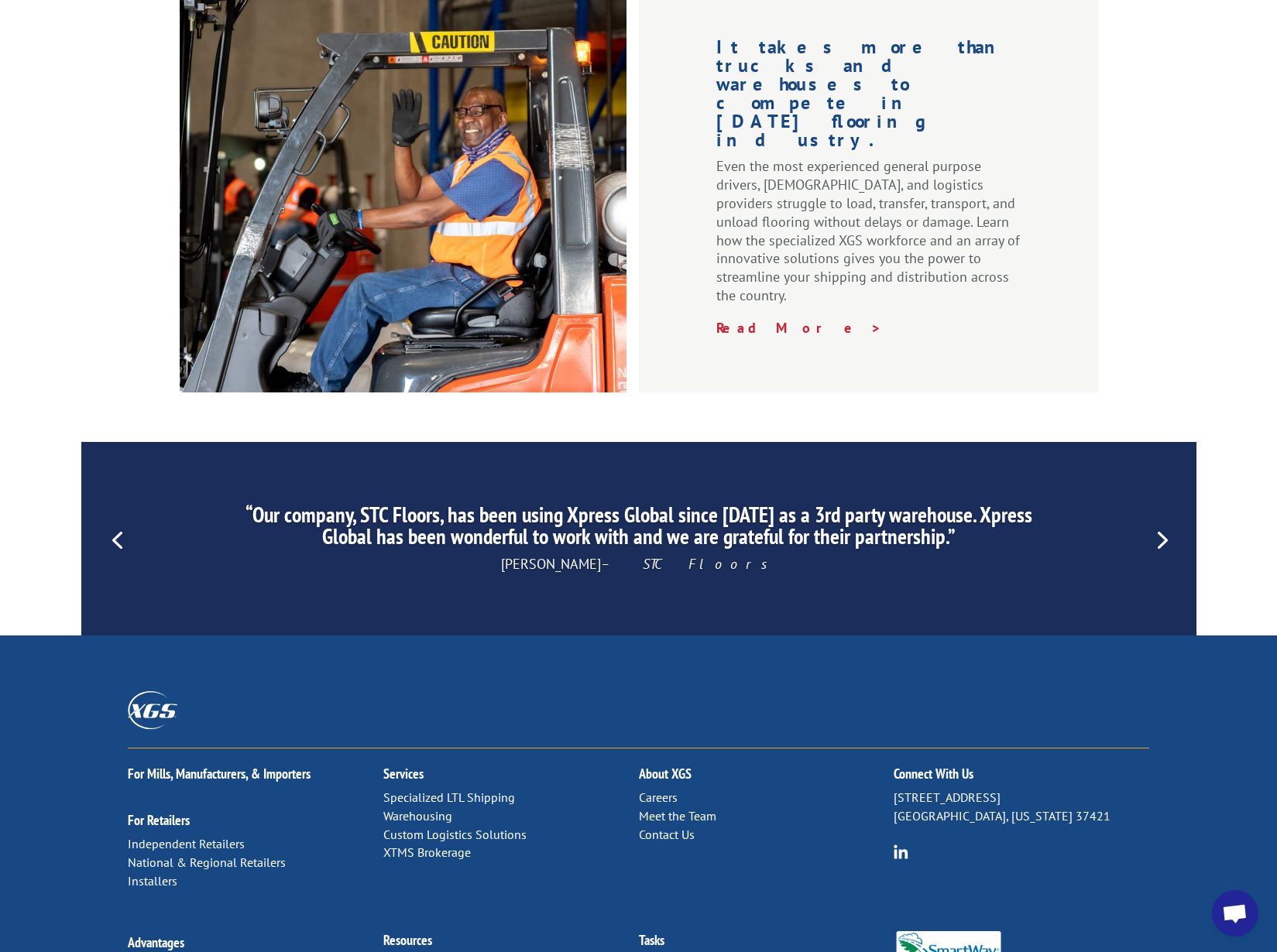
scroll to position [0, 0]
